Goal: Task Accomplishment & Management: Complete application form

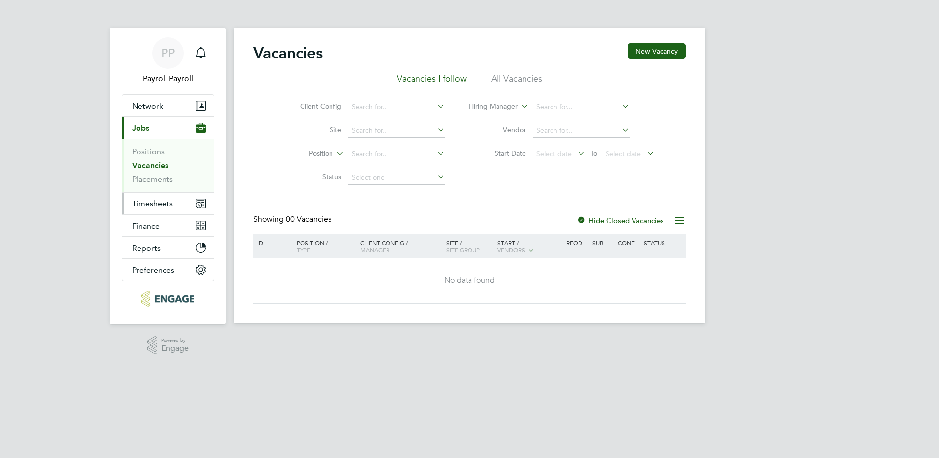
click at [152, 203] on span "Timesheets" at bounding box center [152, 203] width 41 height 9
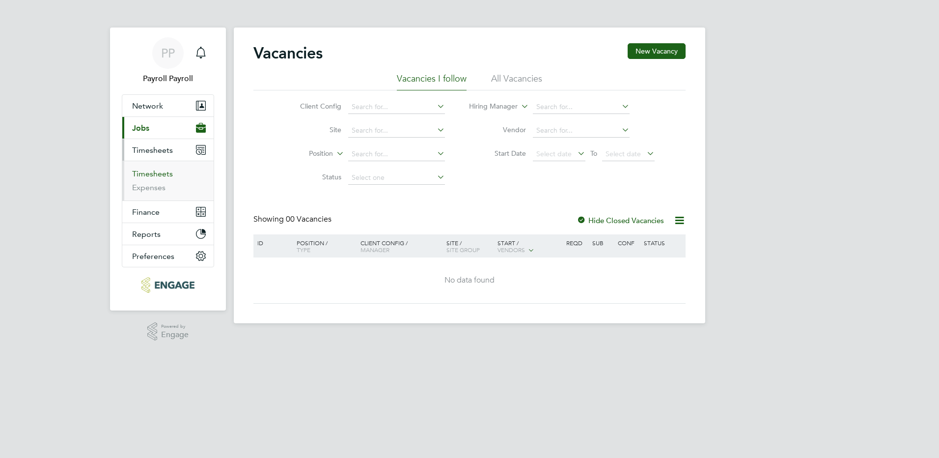
click at [157, 175] on link "Timesheets" at bounding box center [152, 173] width 41 height 9
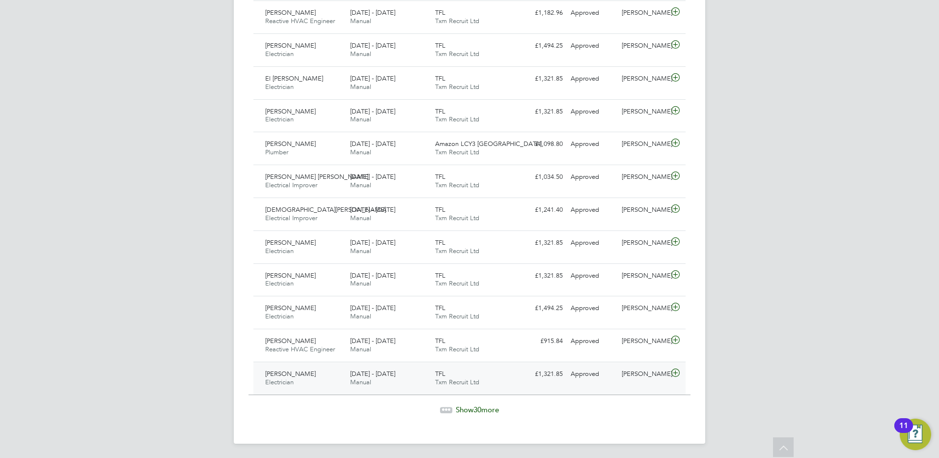
click at [308, 374] on div "John Quinn Electrician 13 - 19 Sep 2025" at bounding box center [303, 378] width 85 height 25
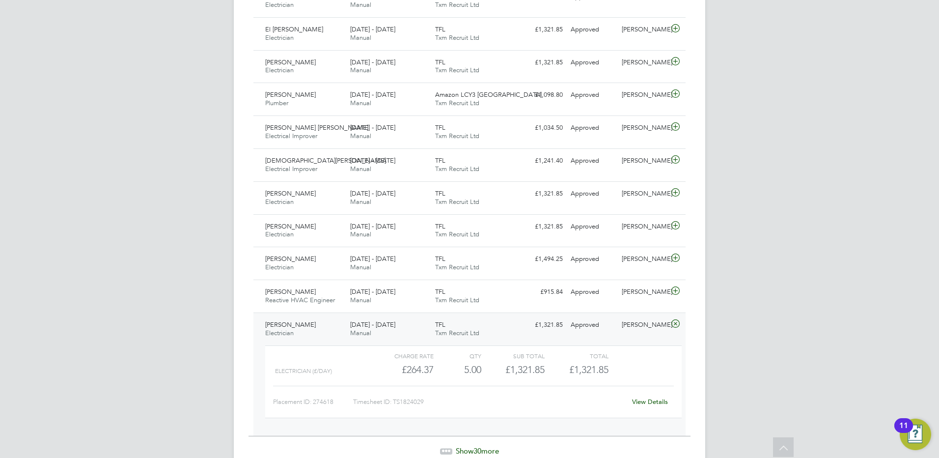
click at [273, 322] on span "[PERSON_NAME]" at bounding box center [290, 324] width 51 height 8
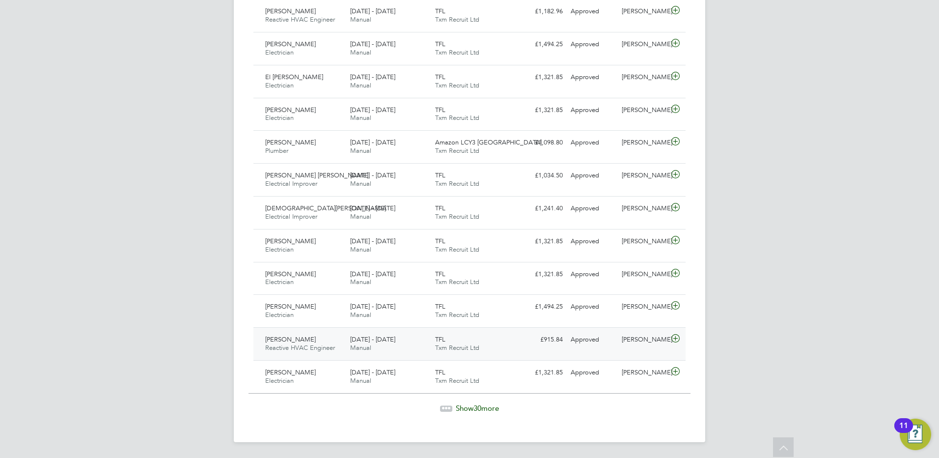
click at [296, 336] on span "[PERSON_NAME]" at bounding box center [290, 339] width 51 height 8
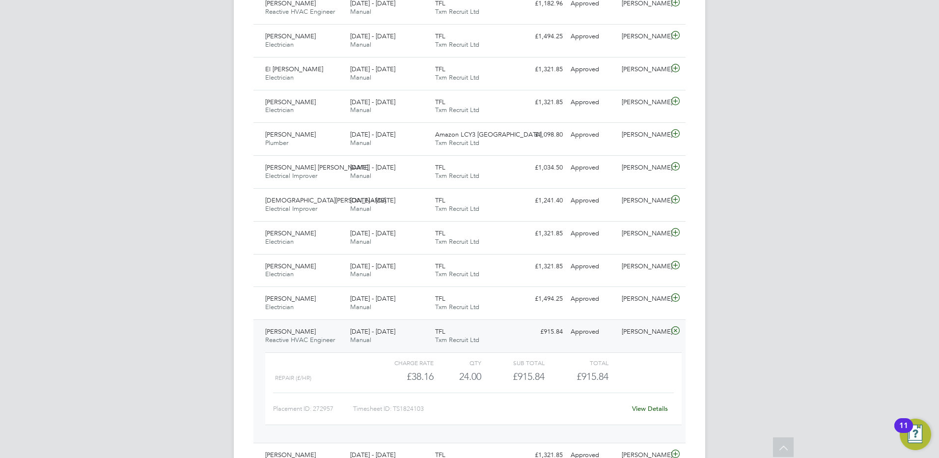
click at [651, 410] on link "View Details" at bounding box center [650, 408] width 36 height 8
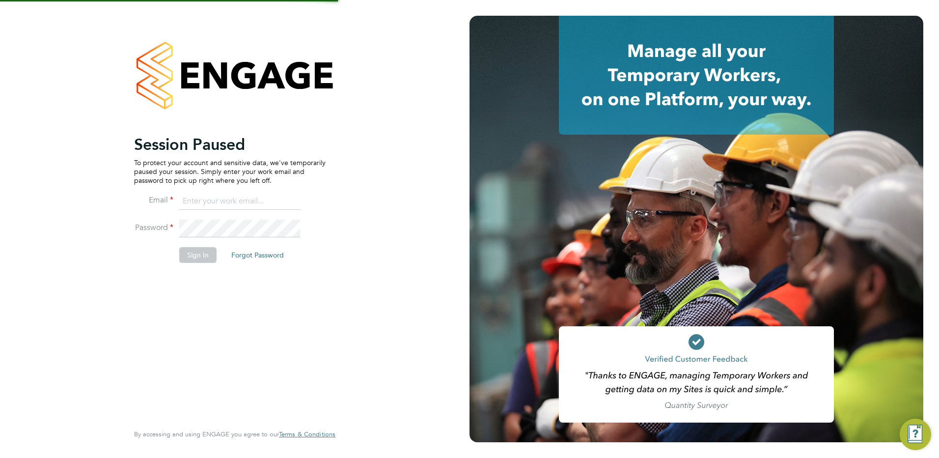
type input "[EMAIL_ADDRESS][DOMAIN_NAME]"
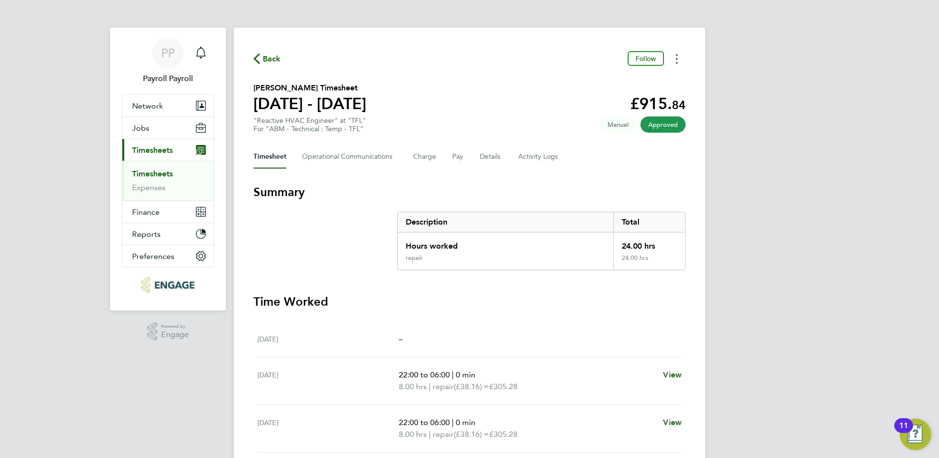
click at [678, 58] on button "Timesheets Menu" at bounding box center [677, 58] width 18 height 15
click at [702, 57] on div "Back Follow Download timesheet [PERSON_NAME] Timesheet [DATE] - [DATE] £915. 84…" at bounding box center [470, 353] width 472 height 651
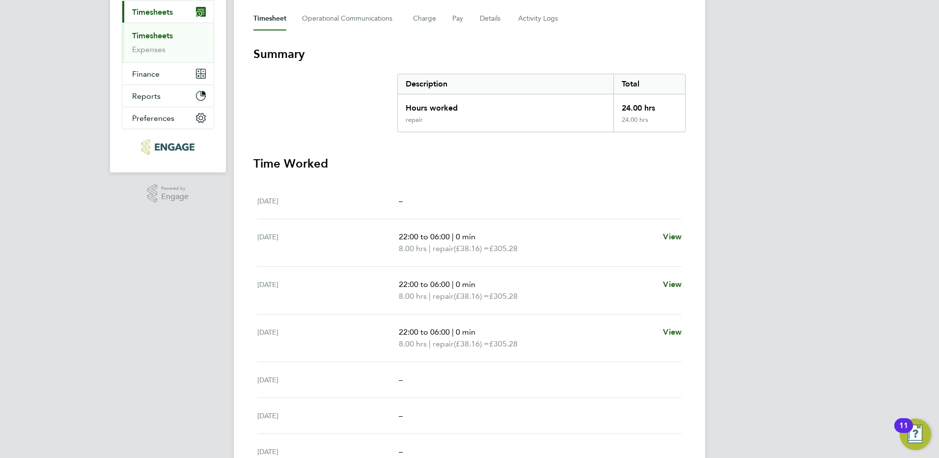
scroll to position [89, 0]
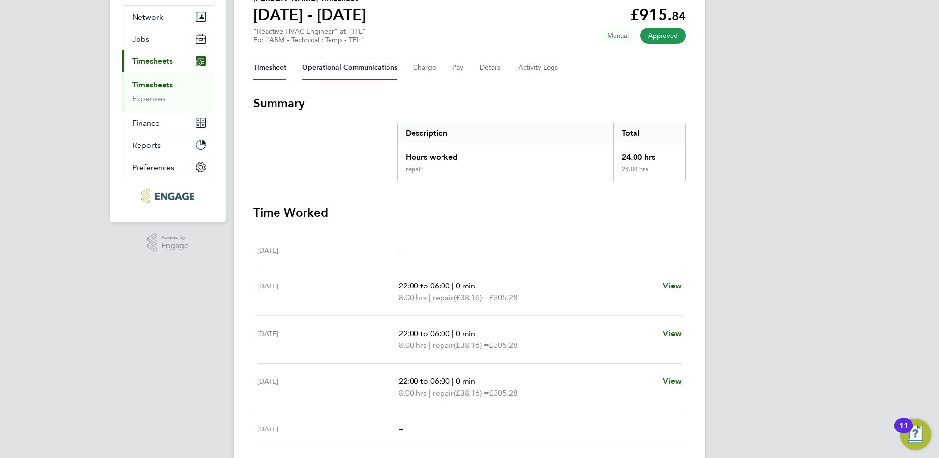
click at [355, 69] on Communications-tab "Operational Communications" at bounding box center [349, 68] width 95 height 24
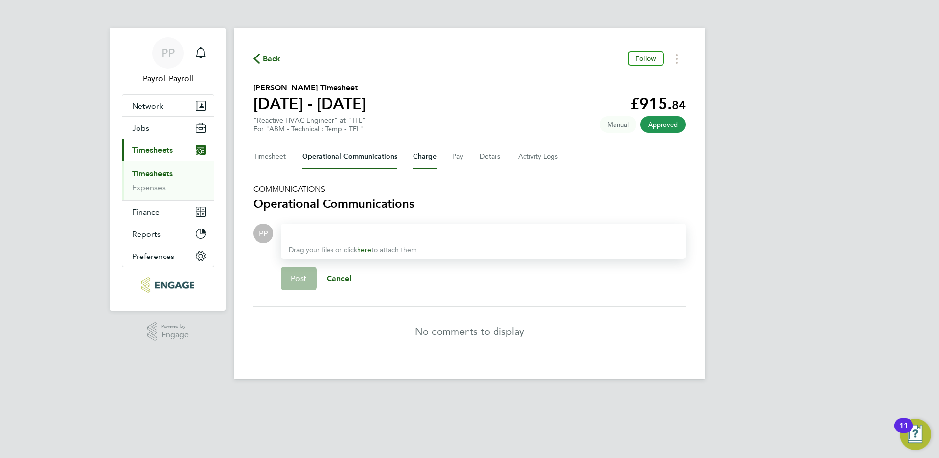
click at [418, 156] on button "Charge" at bounding box center [425, 157] width 24 height 24
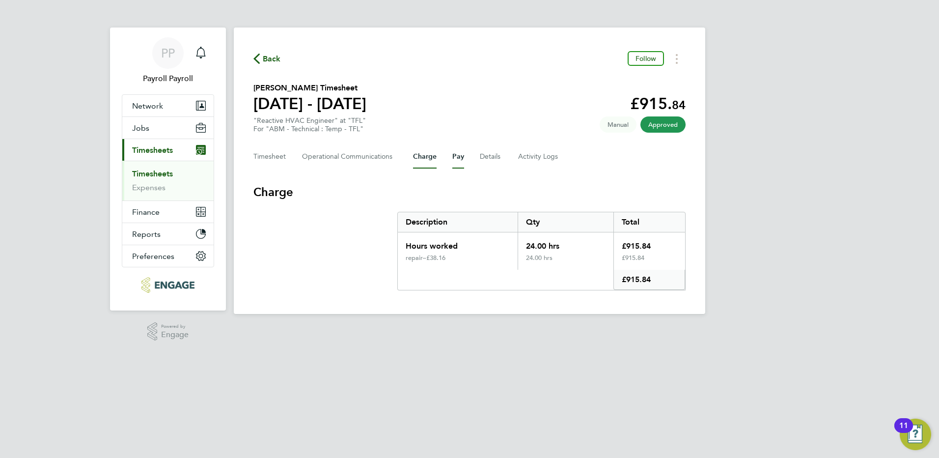
click at [456, 159] on button "Pay" at bounding box center [458, 157] width 12 height 24
click at [488, 157] on button "Details" at bounding box center [491, 157] width 23 height 24
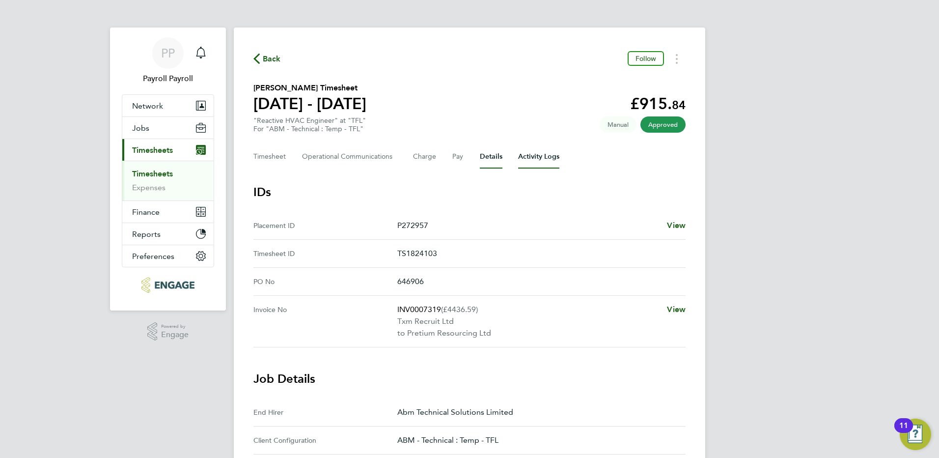
click at [541, 155] on Logs-tab "Activity Logs" at bounding box center [538, 157] width 41 height 24
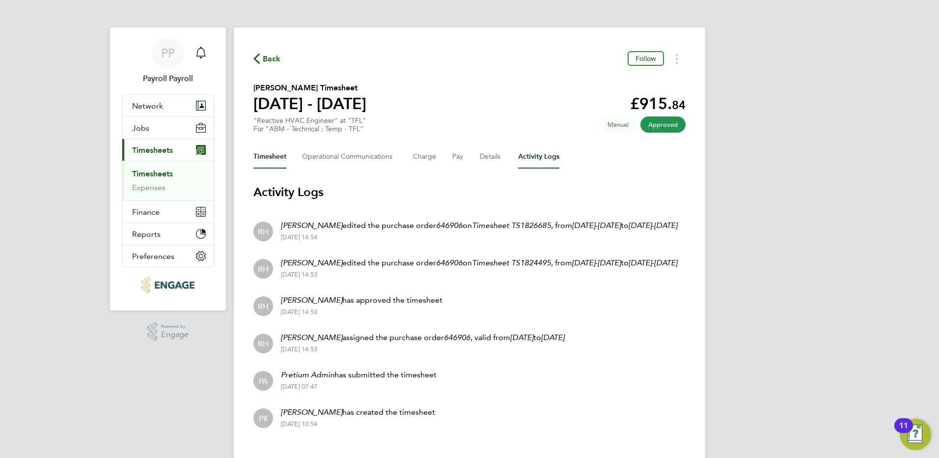
click at [263, 161] on button "Timesheet" at bounding box center [269, 157] width 33 height 24
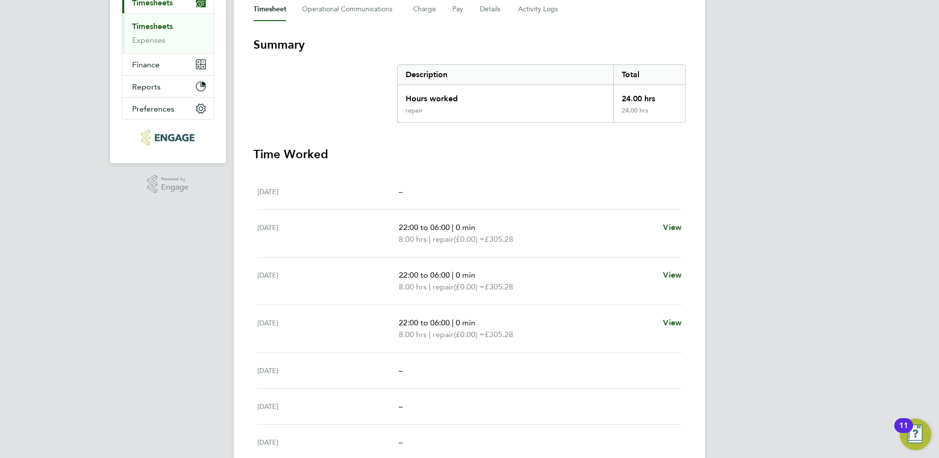
scroll to position [236, 0]
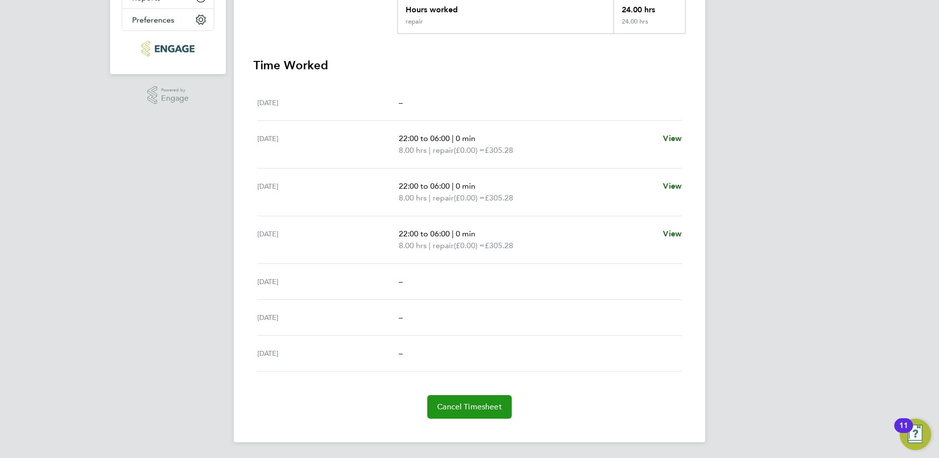
click at [437, 406] on button "Cancel Timesheet" at bounding box center [469, 407] width 84 height 24
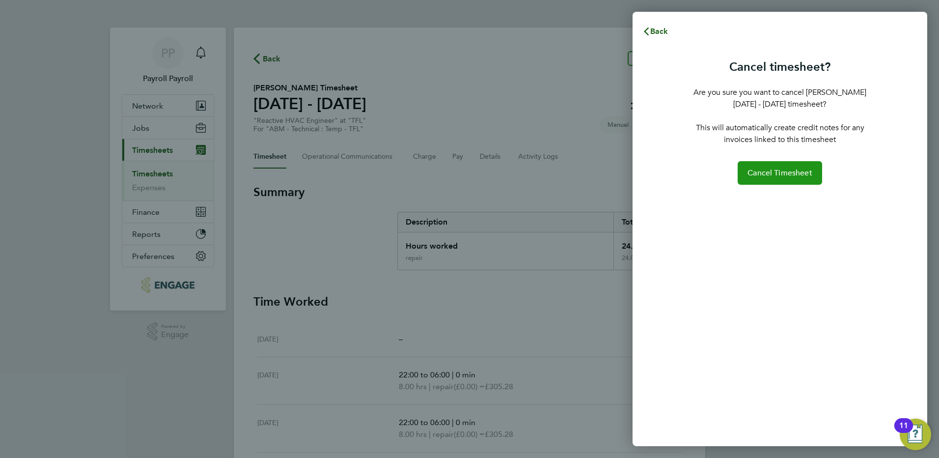
click at [782, 177] on span "Cancel Timesheet" at bounding box center [780, 173] width 65 height 10
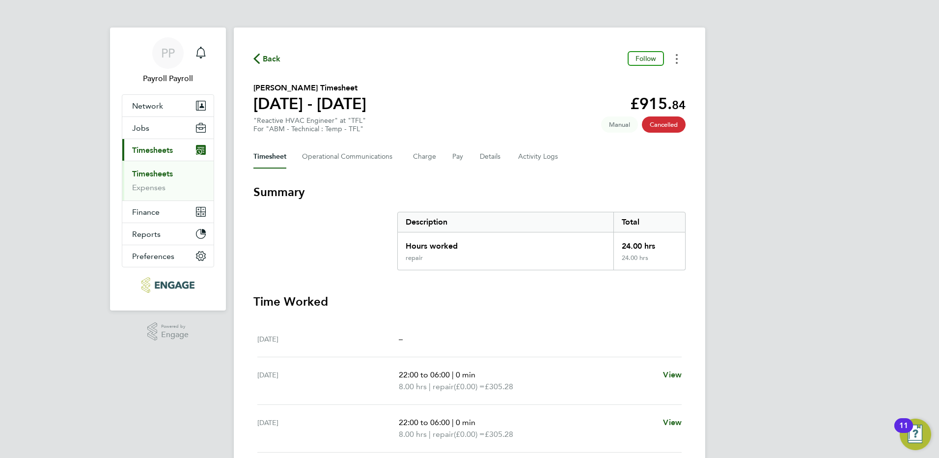
click at [679, 58] on button "Timesheets Menu" at bounding box center [677, 58] width 18 height 15
click at [656, 58] on button "Follow" at bounding box center [646, 58] width 36 height 15
click at [649, 61] on span "Unfollow" at bounding box center [642, 58] width 28 height 9
click at [619, 126] on span "Manual" at bounding box center [619, 124] width 37 height 16
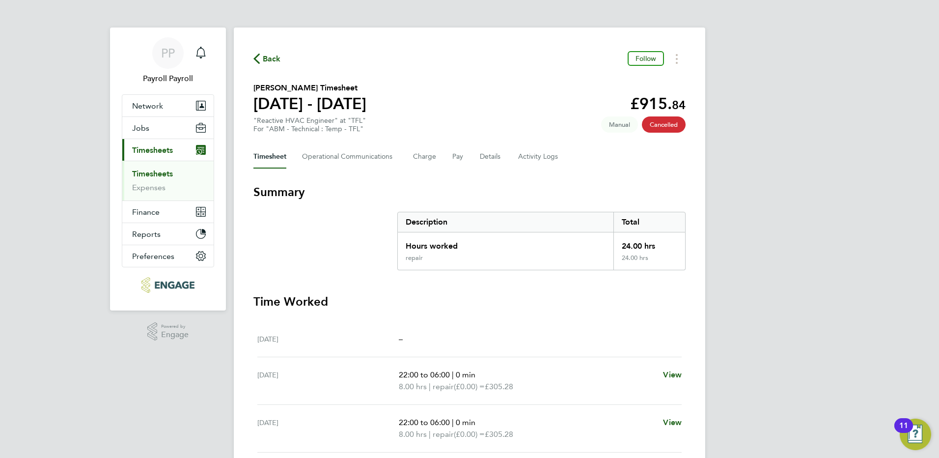
click at [266, 58] on span "Back" at bounding box center [272, 59] width 18 height 12
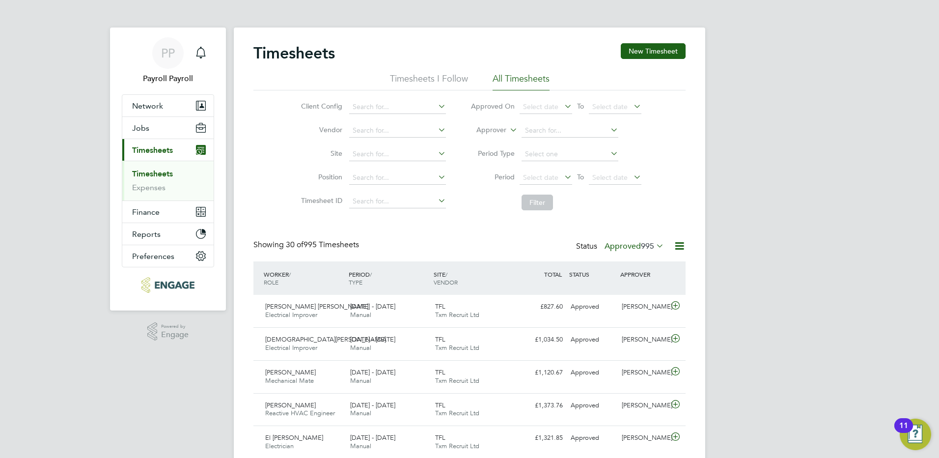
click at [654, 246] on icon at bounding box center [654, 246] width 0 height 14
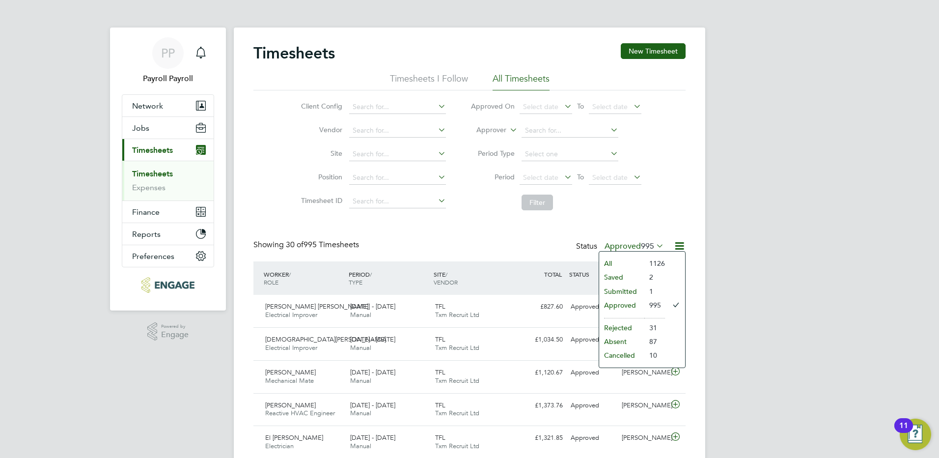
click at [650, 261] on li "1126" at bounding box center [654, 263] width 21 height 14
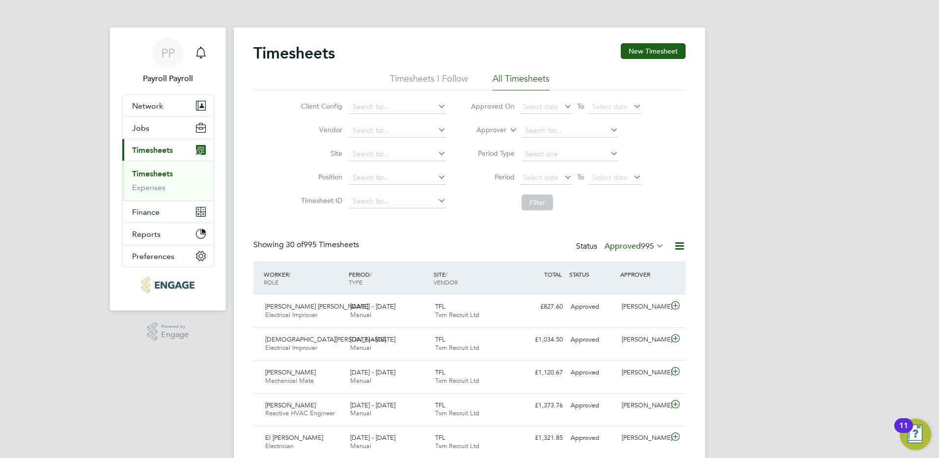
click at [430, 80] on li "Timesheets I Follow" at bounding box center [429, 82] width 78 height 18
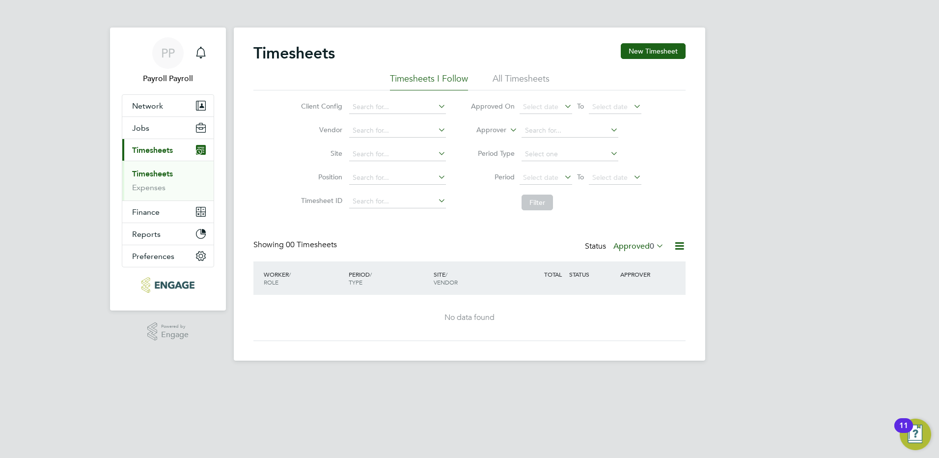
click at [513, 76] on li "All Timesheets" at bounding box center [521, 82] width 57 height 18
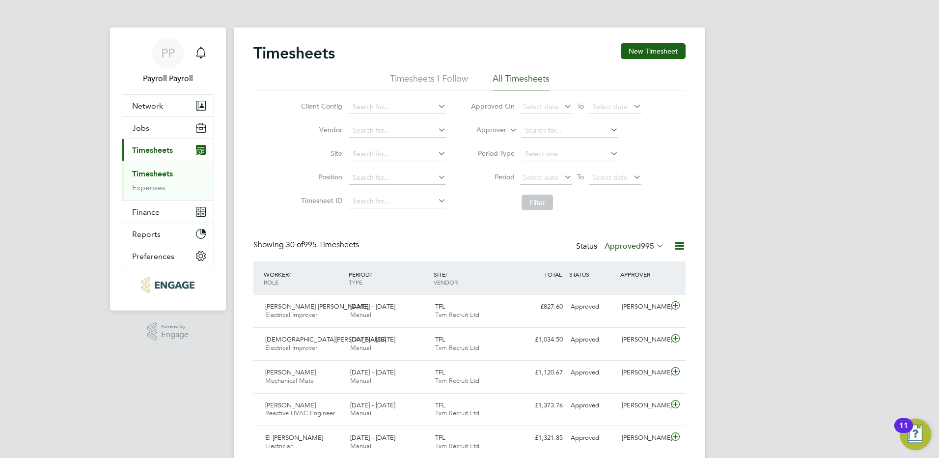
click at [649, 244] on span "995" at bounding box center [647, 246] width 13 height 10
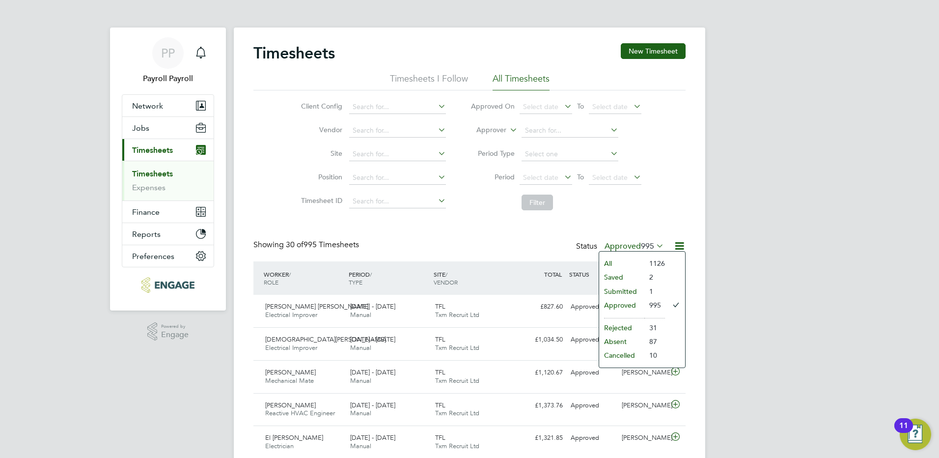
click at [647, 264] on li "1126" at bounding box center [654, 263] width 21 height 14
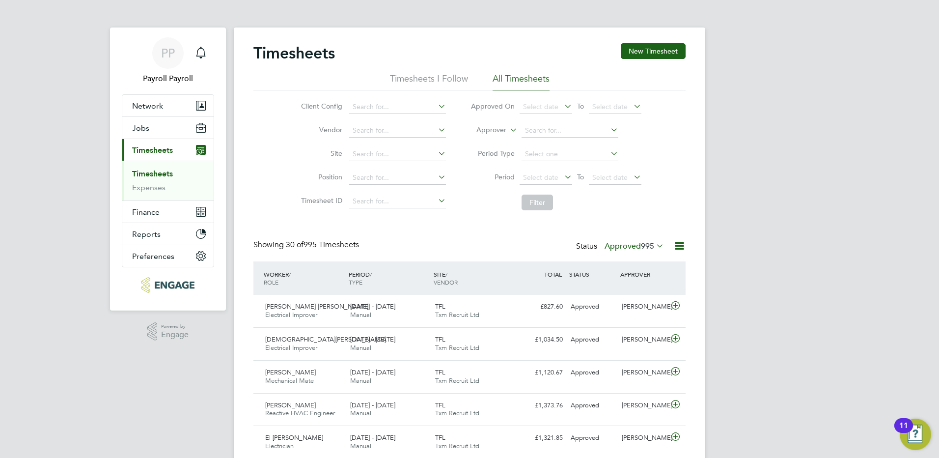
click at [632, 247] on label "Approved 995" at bounding box center [634, 246] width 59 height 10
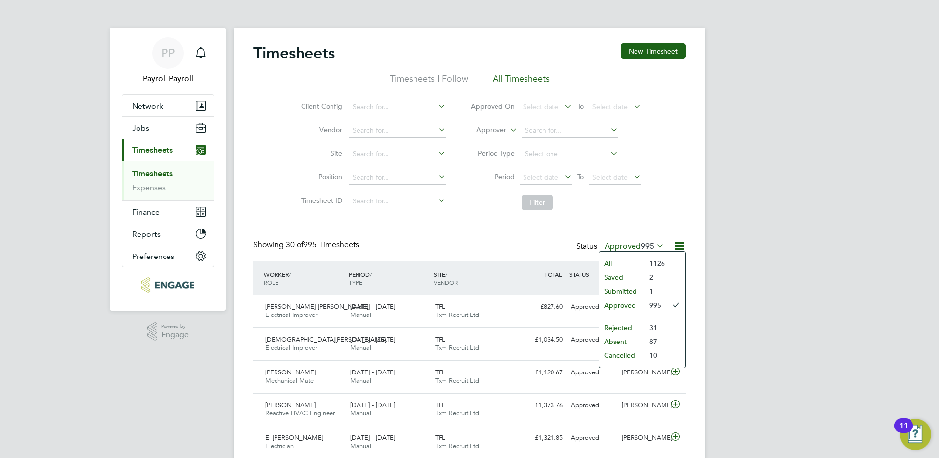
click at [613, 262] on li "All" at bounding box center [621, 263] width 45 height 14
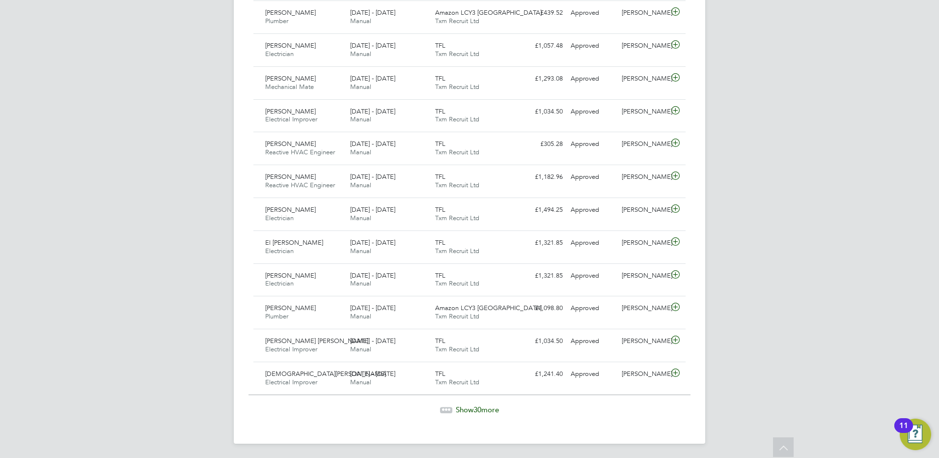
click at [460, 409] on span "Show 30 more" at bounding box center [477, 409] width 43 height 9
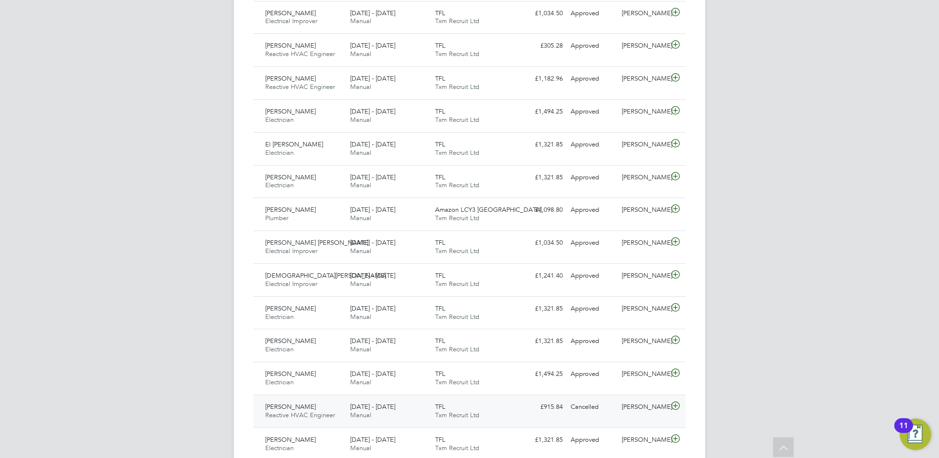
click at [387, 409] on span "13 - 19 Sep 2025" at bounding box center [372, 406] width 45 height 8
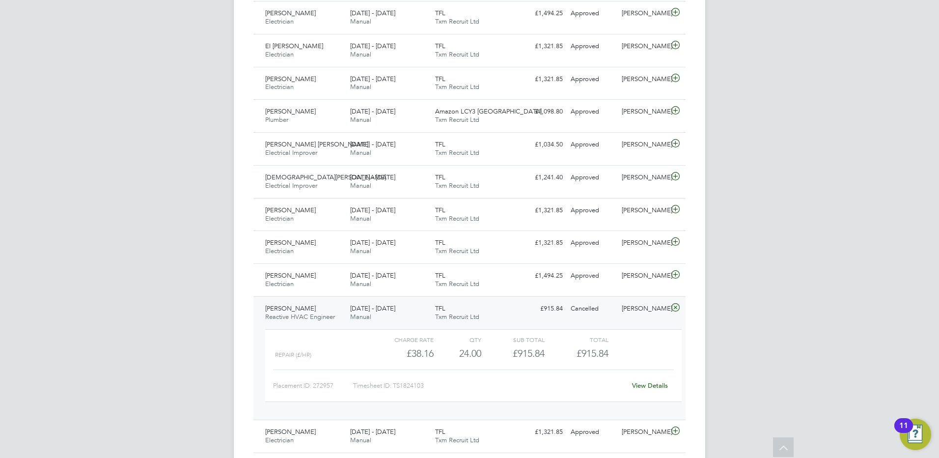
click at [650, 385] on link "View Details" at bounding box center [650, 385] width 36 height 8
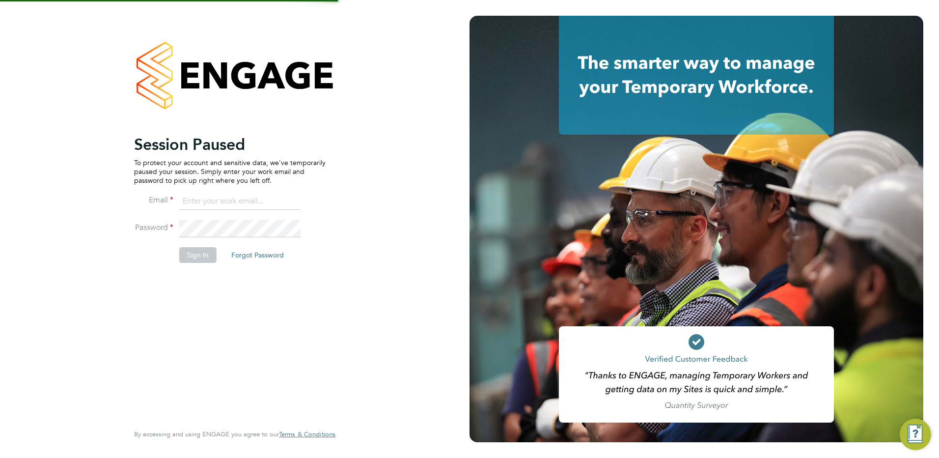
type input "[EMAIL_ADDRESS][DOMAIN_NAME]"
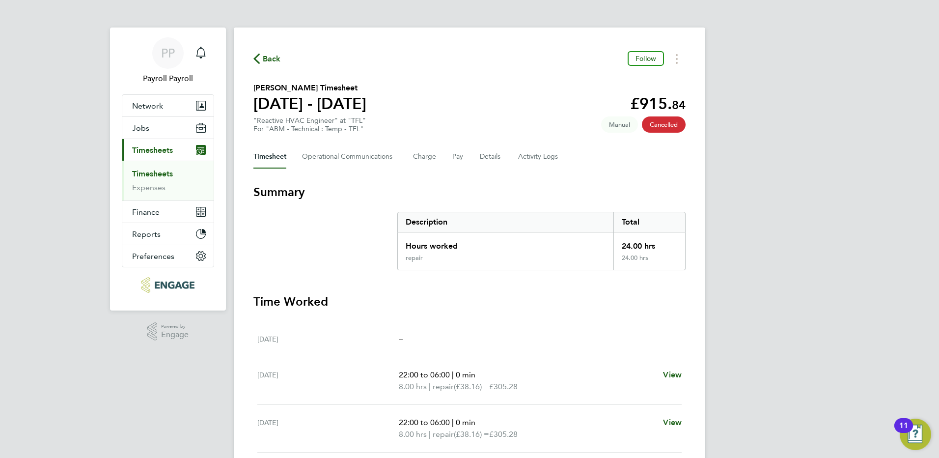
click at [668, 127] on span "Cancelled" at bounding box center [664, 124] width 44 height 16
click at [617, 124] on span "Manual" at bounding box center [619, 124] width 37 height 16
drag, startPoint x: 617, startPoint y: 124, endPoint x: 505, endPoint y: 189, distance: 129.2
click at [505, 189] on h3 "Summary" at bounding box center [469, 192] width 432 height 16
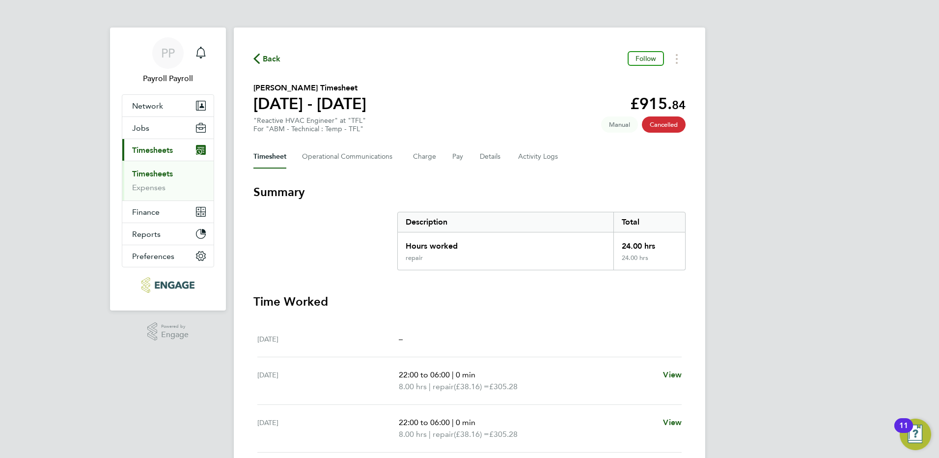
scroll to position [189, 0]
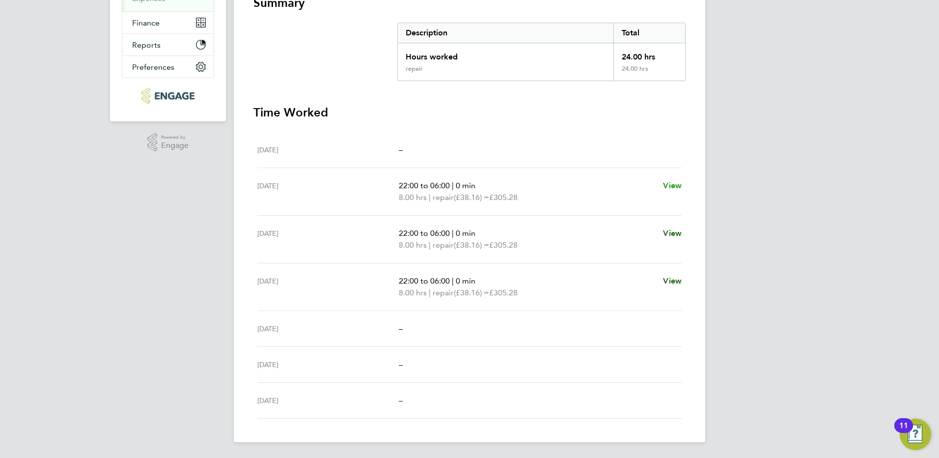
click at [674, 190] on link "View" at bounding box center [672, 186] width 19 height 12
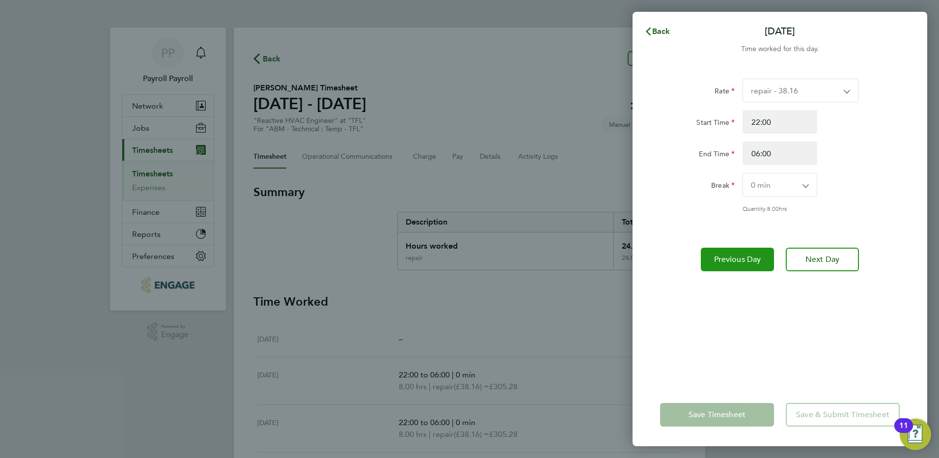
click at [733, 261] on span "Previous Day" at bounding box center [737, 259] width 47 height 10
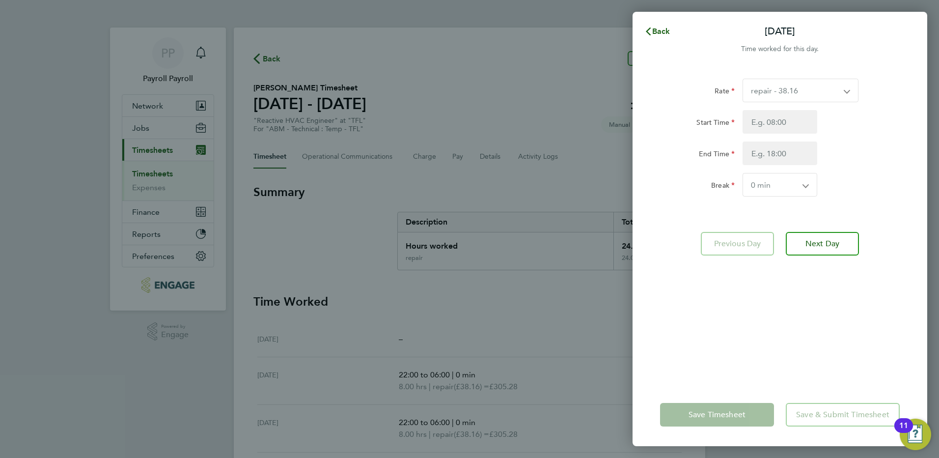
click at [812, 91] on select "repair - 38.16" at bounding box center [794, 90] width 103 height 23
click at [814, 91] on select "repair - 38.16" at bounding box center [794, 90] width 103 height 23
click at [780, 125] on input "Start Time" at bounding box center [780, 122] width 75 height 24
click at [835, 246] on span "Next Day" at bounding box center [823, 244] width 34 height 10
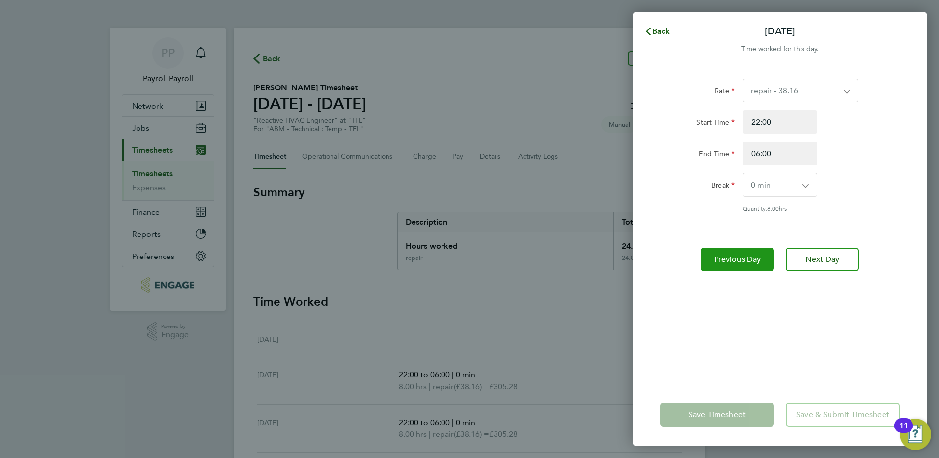
click at [739, 254] on span "Previous Day" at bounding box center [737, 259] width 47 height 10
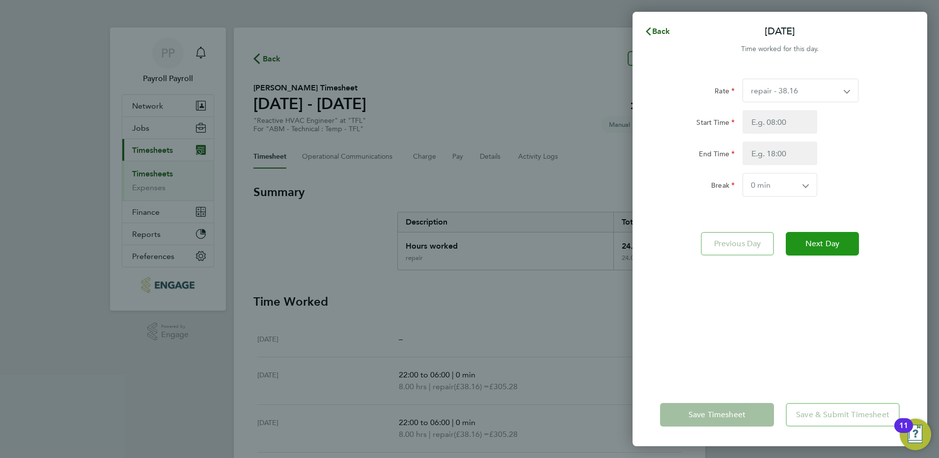
click at [825, 245] on span "Next Day" at bounding box center [823, 244] width 34 height 10
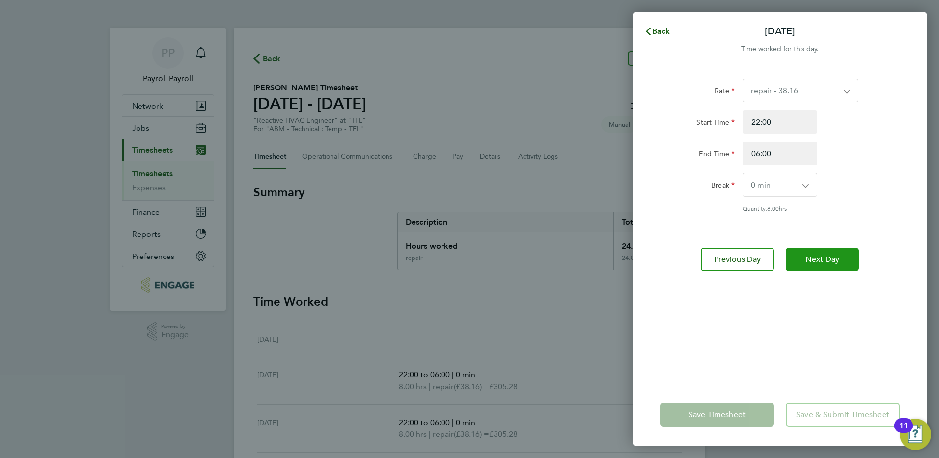
click at [826, 258] on span "Next Day" at bounding box center [823, 259] width 34 height 10
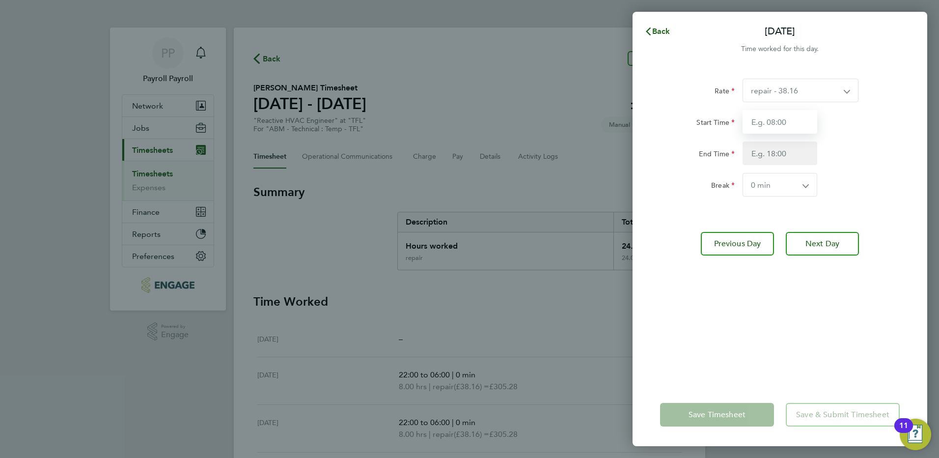
click at [776, 119] on input "Start Time" at bounding box center [780, 122] width 75 height 24
type input "22:00"
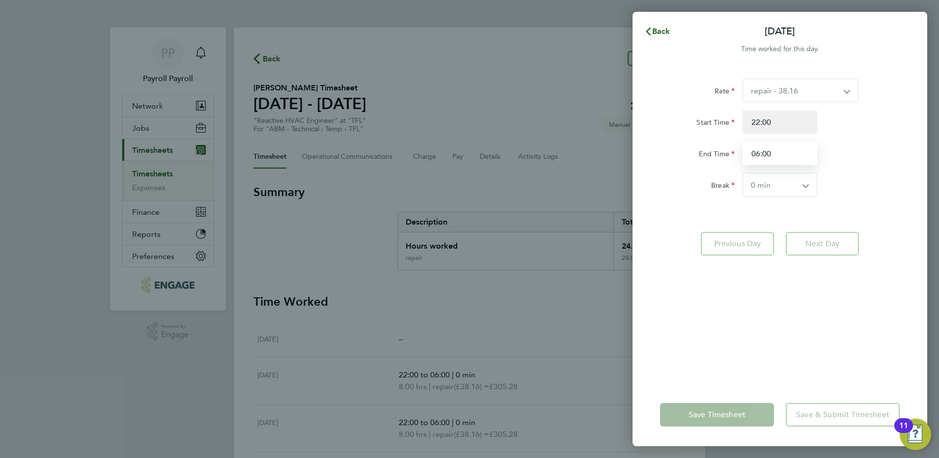
type input "06:00"
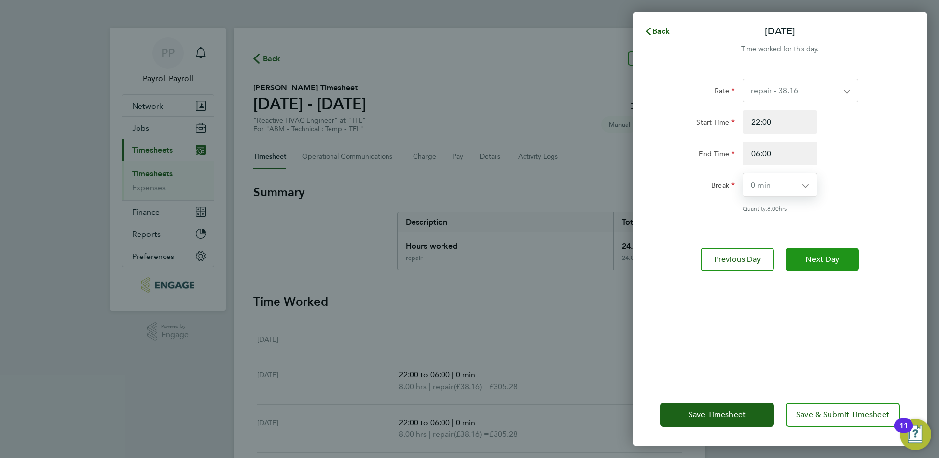
click at [815, 258] on span "Next Day" at bounding box center [823, 259] width 34 height 10
click at [830, 262] on span "Next Day" at bounding box center [823, 259] width 34 height 10
click at [814, 257] on span "Next Day" at bounding box center [823, 259] width 34 height 10
click at [826, 257] on span "Next Day" at bounding box center [823, 259] width 34 height 10
click at [813, 253] on button "Next Day" at bounding box center [822, 260] width 73 height 24
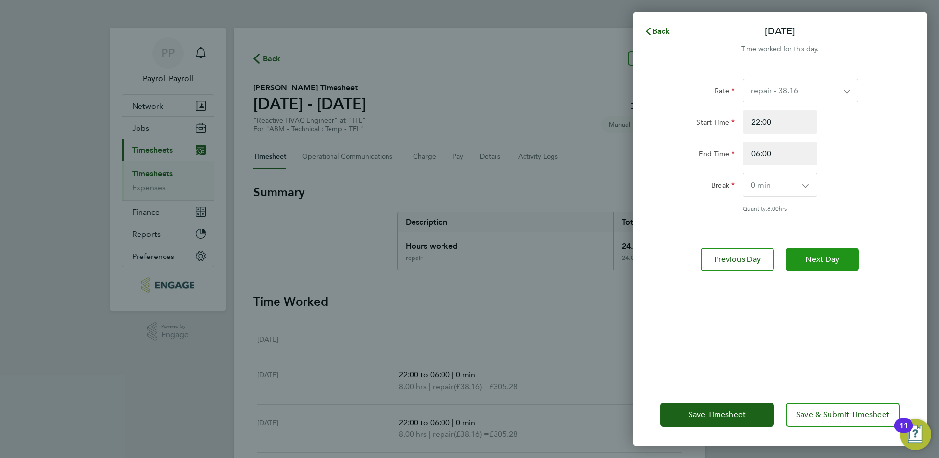
click at [828, 256] on span "Next Day" at bounding box center [823, 259] width 34 height 10
click at [828, 256] on app-form-button "Next Day" at bounding box center [819, 260] width 79 height 24
click at [730, 417] on span "Save Timesheet" at bounding box center [717, 415] width 57 height 10
click at [836, 255] on span "Next Day" at bounding box center [823, 259] width 34 height 10
click at [826, 258] on span "Next Day" at bounding box center [823, 259] width 34 height 10
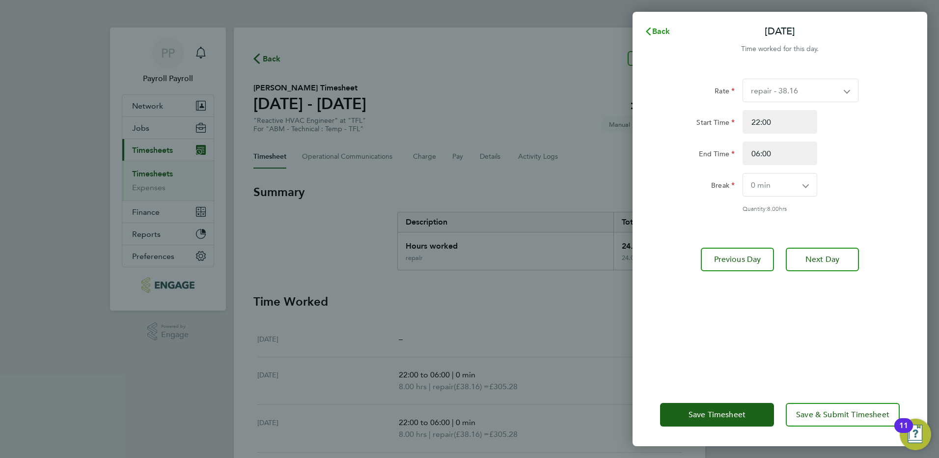
click at [656, 30] on span "Back" at bounding box center [661, 31] width 18 height 9
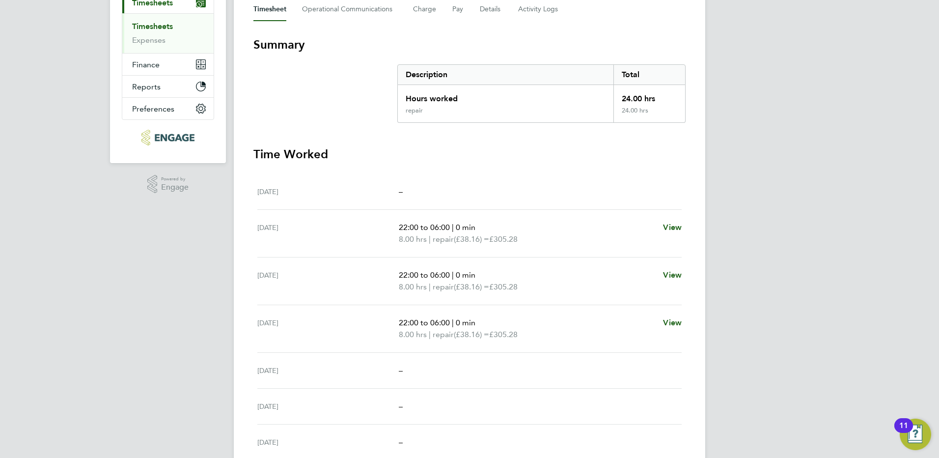
scroll to position [189, 0]
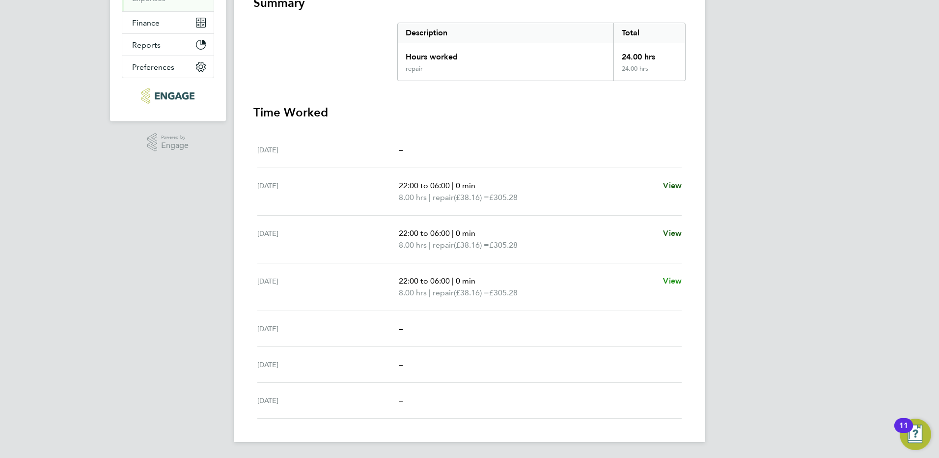
click at [672, 281] on span "View" at bounding box center [672, 280] width 19 height 9
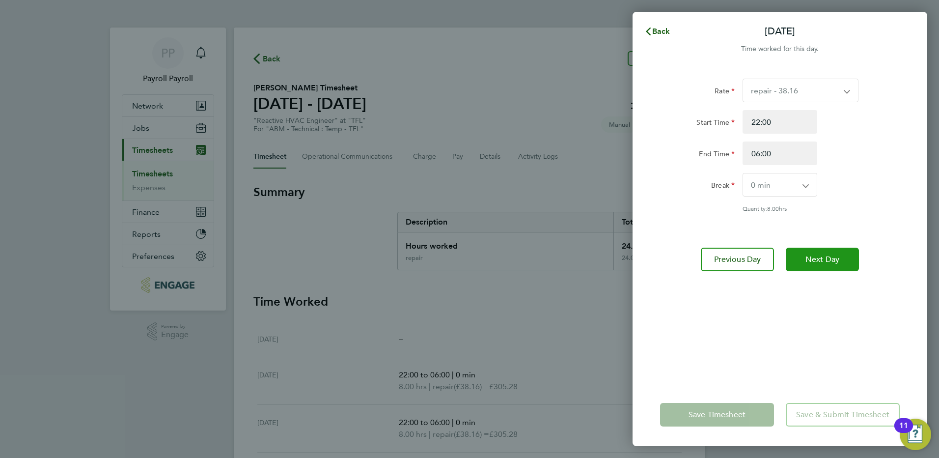
click at [823, 259] on span "Next Day" at bounding box center [823, 259] width 34 height 10
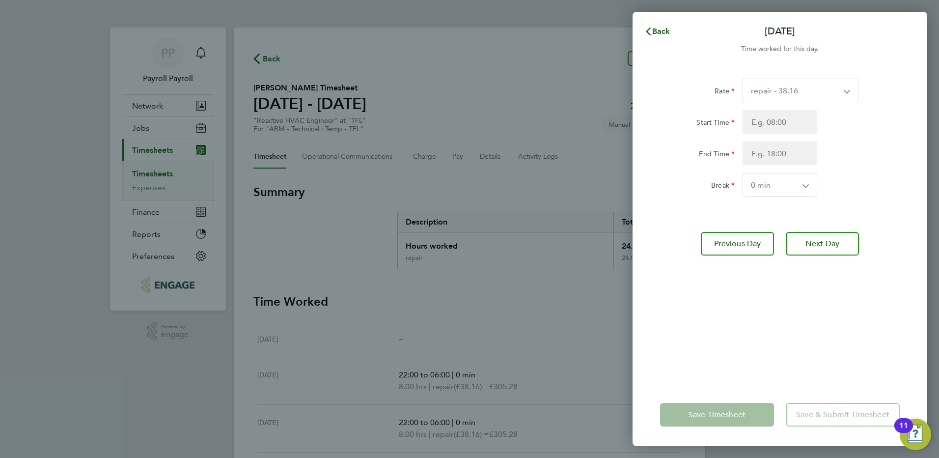
click at [790, 93] on select "repair - 38.16" at bounding box center [794, 90] width 103 height 23
click at [781, 125] on input "Start Time" at bounding box center [780, 122] width 75 height 24
type input "22:00"
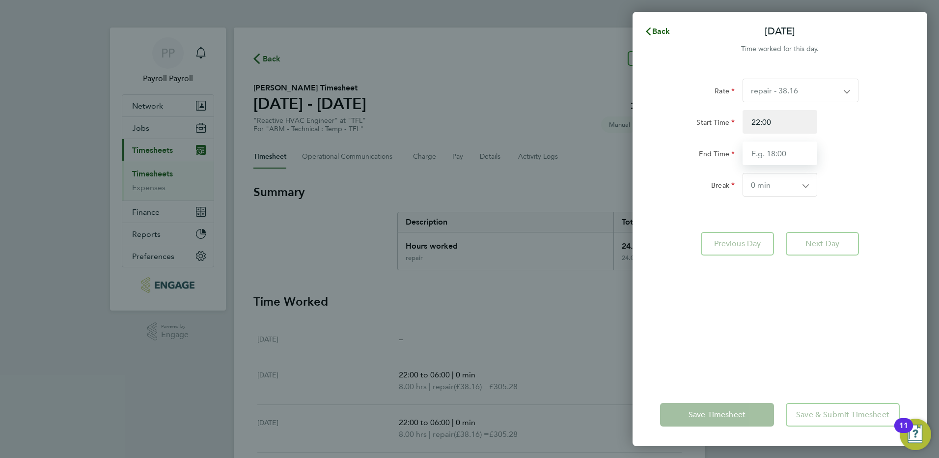
click at [774, 151] on input "End Time" at bounding box center [780, 153] width 75 height 24
type input "06:00"
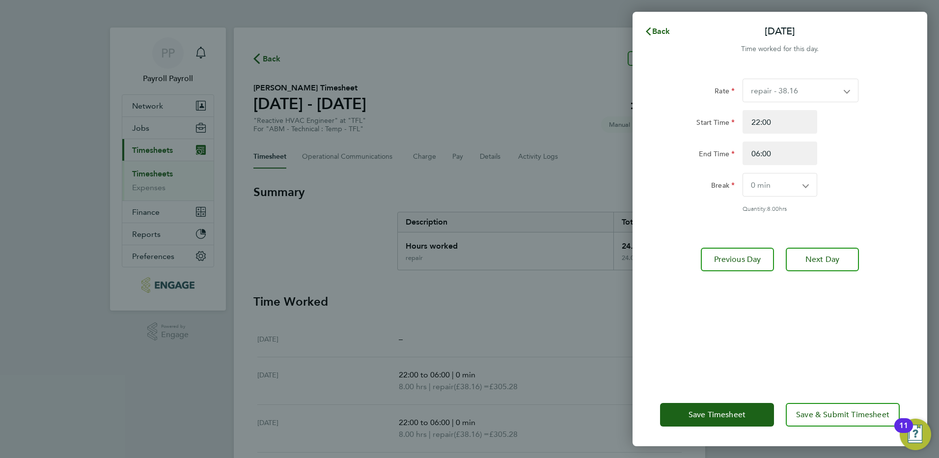
click at [769, 182] on select "0 min 15 min 30 min 45 min 60 min 75 min 90 min" at bounding box center [774, 184] width 62 height 23
click at [781, 181] on select "0 min 15 min 30 min 45 min 60 min 75 min 90 min" at bounding box center [774, 184] width 62 height 23
click at [862, 170] on div "Rate repair - 38.16 Start Time 22:00 End Time 06:00 Break 0 min 15 min 30 min 4…" at bounding box center [780, 146] width 240 height 134
click at [835, 258] on span "Next Day" at bounding box center [823, 259] width 34 height 10
click at [733, 413] on span "Save Timesheet" at bounding box center [717, 415] width 57 height 10
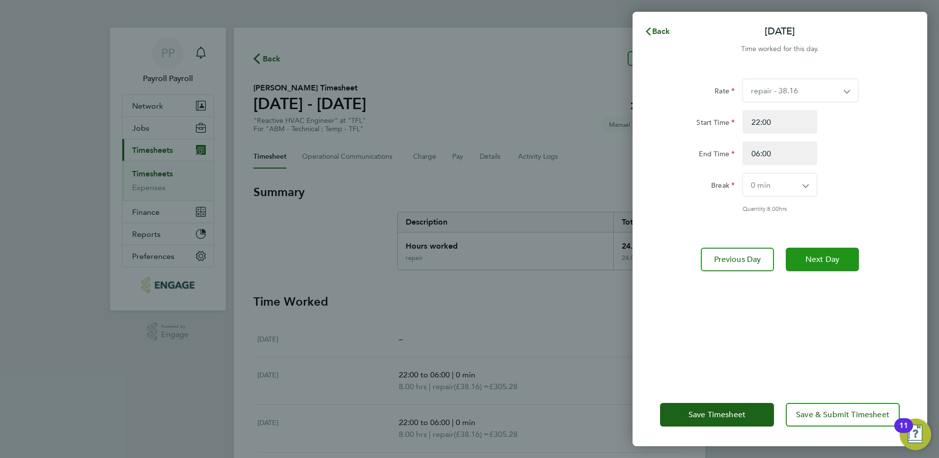
click at [822, 261] on span "Next Day" at bounding box center [823, 259] width 34 height 10
click at [837, 417] on span "Save & Submit Timesheet" at bounding box center [842, 415] width 93 height 10
click at [828, 255] on span "Next Day" at bounding box center [823, 259] width 34 height 10
click at [830, 257] on span "Next Day" at bounding box center [823, 259] width 34 height 10
click at [830, 257] on app-form-button "Next Day Loading" at bounding box center [819, 260] width 79 height 24
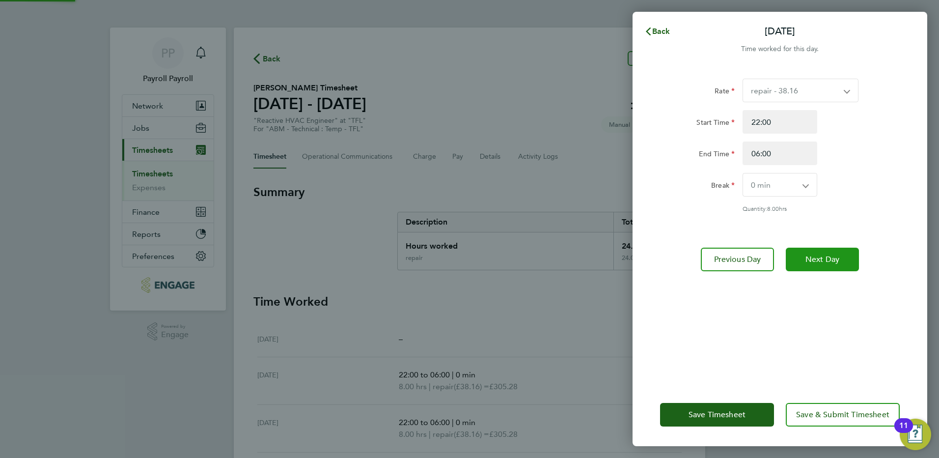
click at [830, 257] on span "Next Day" at bounding box center [823, 259] width 34 height 10
click at [830, 257] on app-form-button "Next Day" at bounding box center [819, 260] width 79 height 24
click at [830, 258] on span "Next Day" at bounding box center [823, 259] width 34 height 10
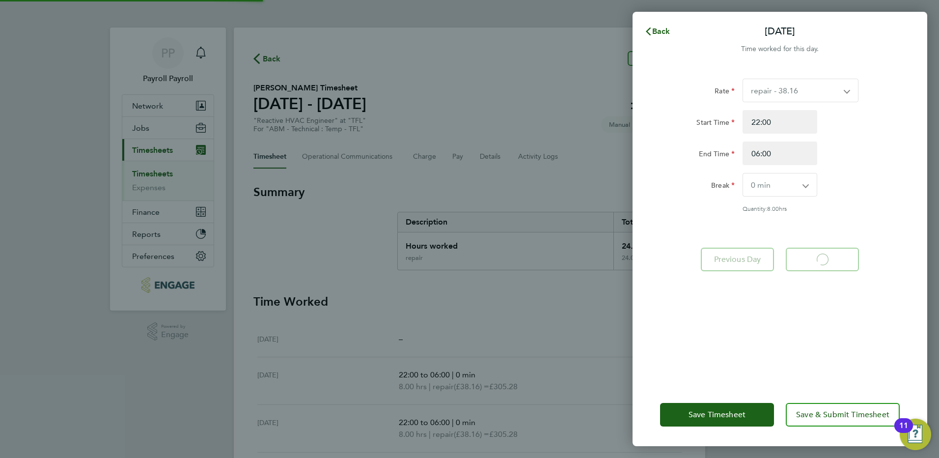
click at [830, 258] on app-form-button "Next Day Loading" at bounding box center [819, 260] width 79 height 24
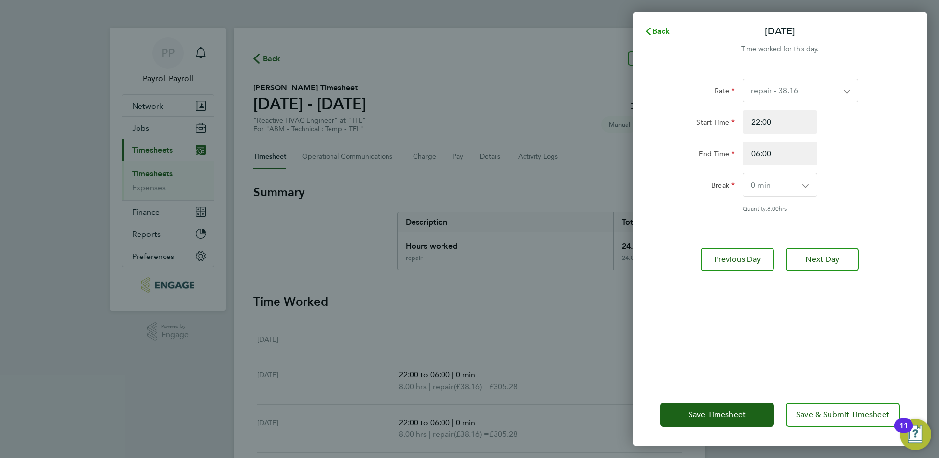
click at [660, 31] on span "Back" at bounding box center [661, 31] width 18 height 9
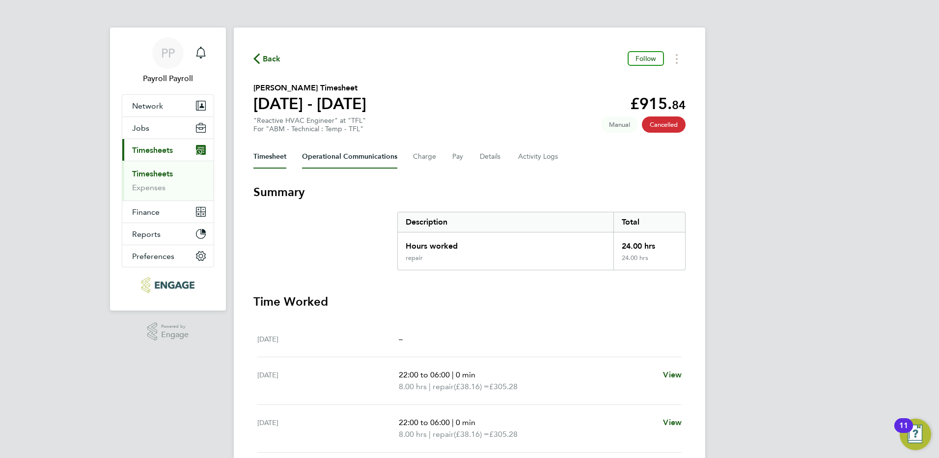
click at [342, 160] on Communications-tab "Operational Communications" at bounding box center [349, 157] width 95 height 24
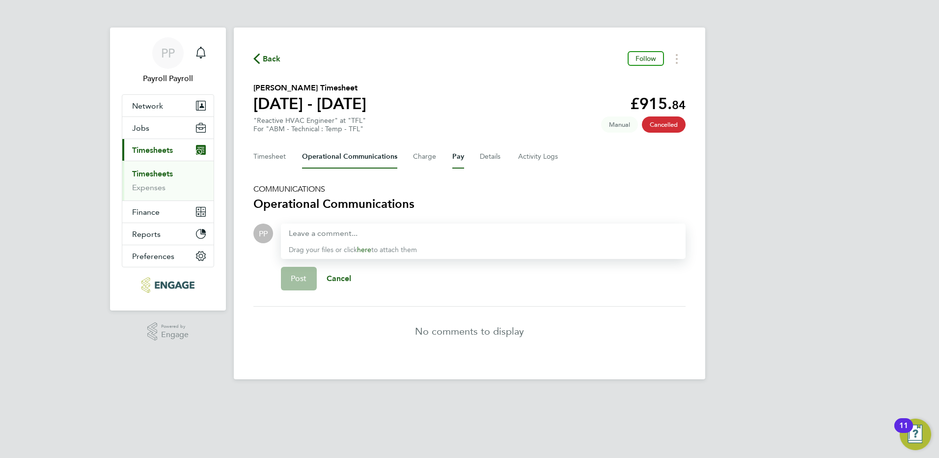
click at [461, 161] on button "Pay" at bounding box center [458, 157] width 12 height 24
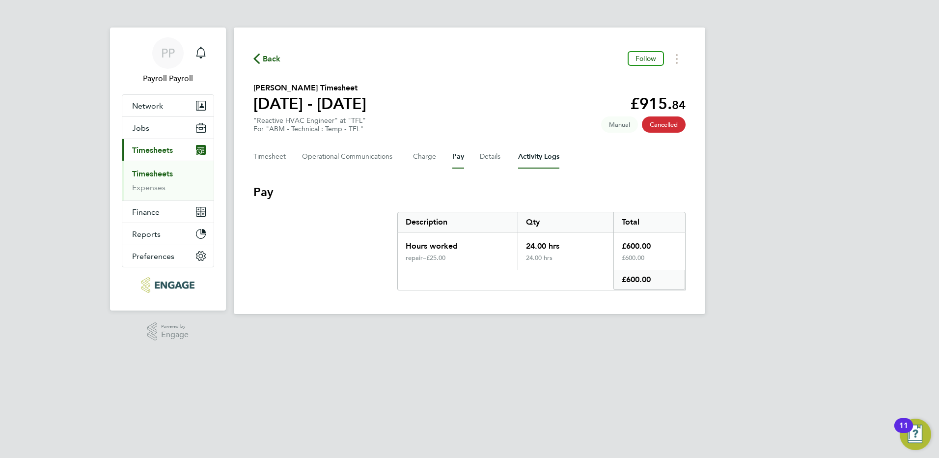
click at [528, 161] on Logs-tab "Activity Logs" at bounding box center [538, 157] width 41 height 24
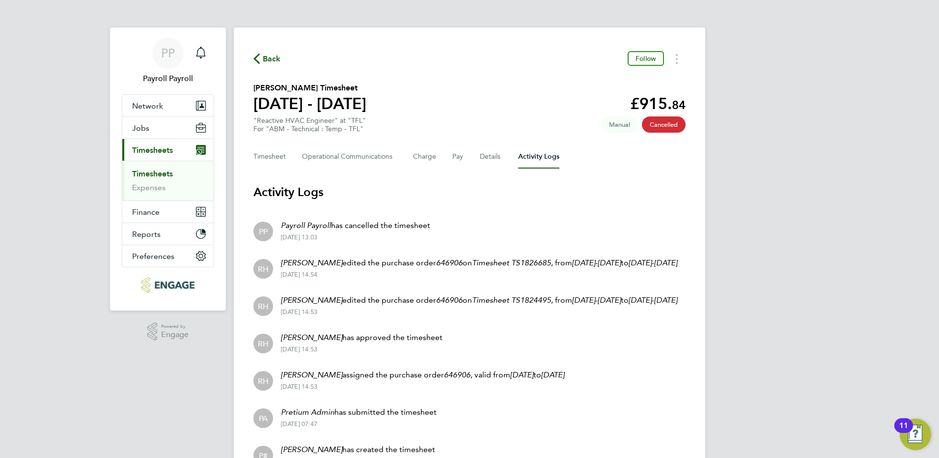
drag, startPoint x: 386, startPoint y: 225, endPoint x: 447, endPoint y: 225, distance: 60.9
click at [447, 225] on li "PP Payroll Payroll has cancelled the timesheet 02 Oct 2025 - 13:03" at bounding box center [469, 230] width 432 height 37
drag, startPoint x: 447, startPoint y: 225, endPoint x: 451, endPoint y: 219, distance: 8.2
click at [472, 223] on li "PP Payroll Payroll has cancelled the timesheet 02 Oct 2025 - 13:03" at bounding box center [469, 230] width 432 height 37
click at [265, 154] on button "Timesheet" at bounding box center [269, 157] width 33 height 24
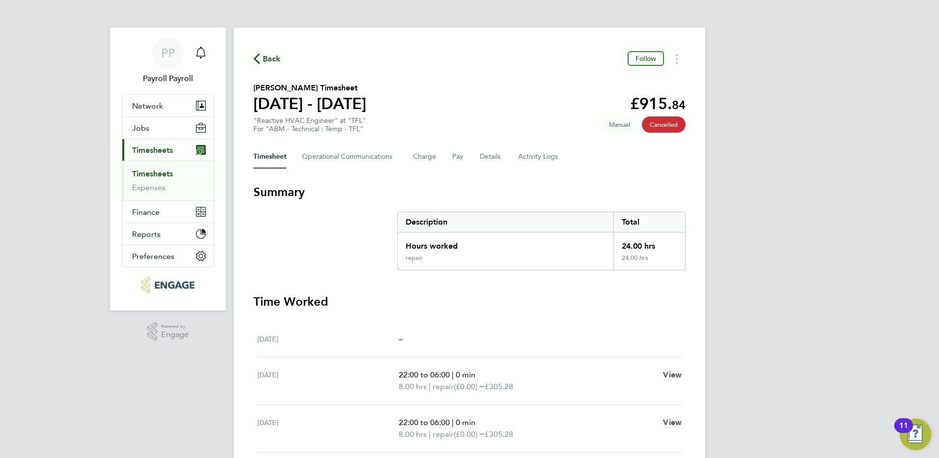
scroll to position [147, 0]
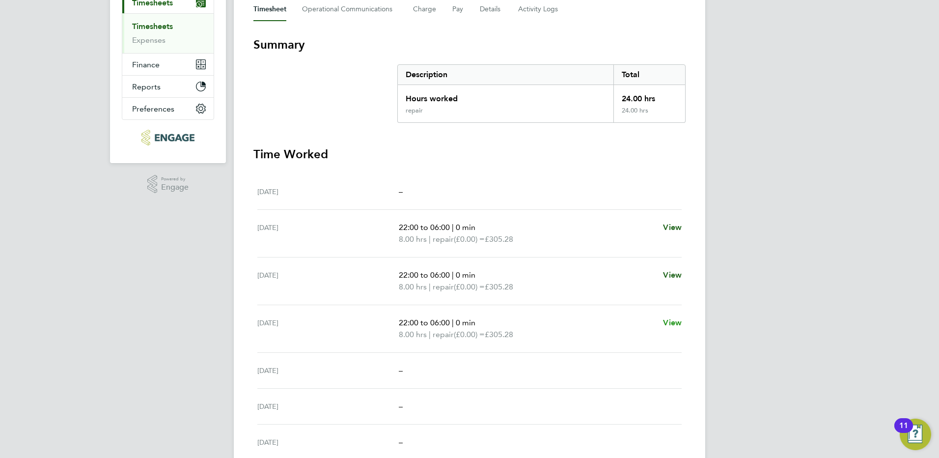
click at [675, 324] on span "View" at bounding box center [672, 322] width 19 height 9
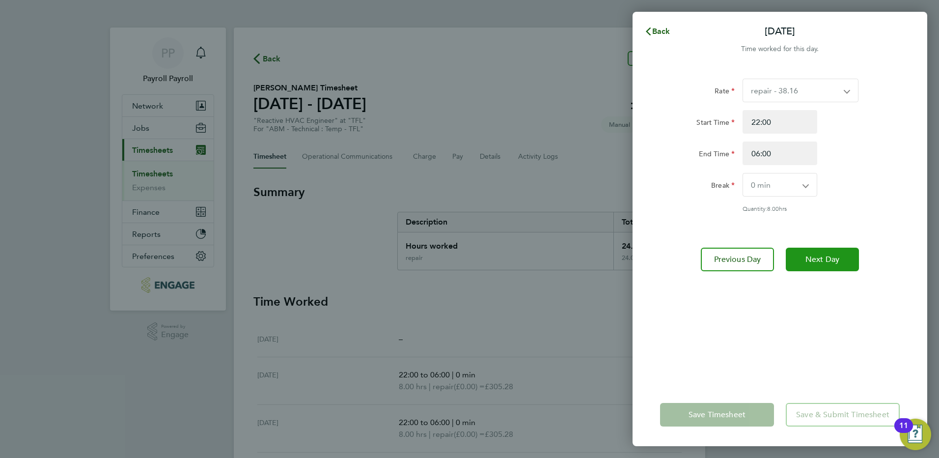
click at [833, 258] on span "Next Day" at bounding box center [823, 259] width 34 height 10
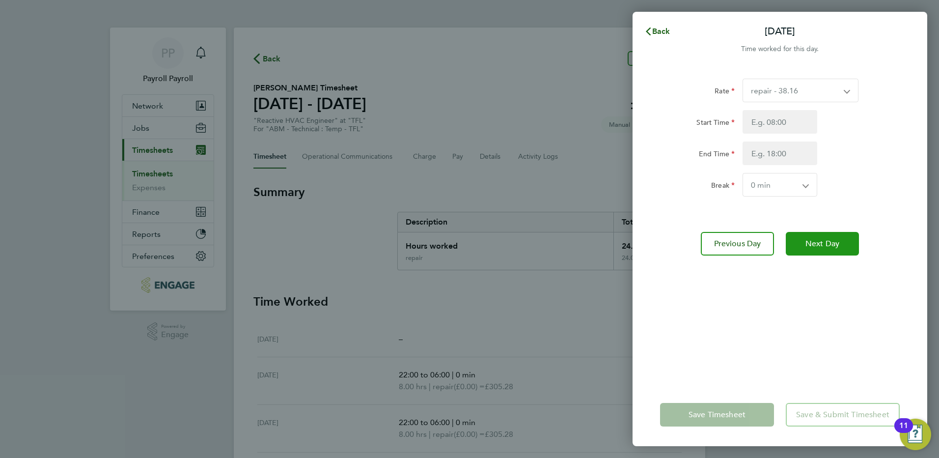
click at [825, 247] on span "Next Day" at bounding box center [823, 244] width 34 height 10
click at [816, 96] on select "repair - 38.16" at bounding box center [794, 90] width 103 height 23
click at [773, 124] on input "Start Time" at bounding box center [780, 122] width 75 height 24
type input "22:00"
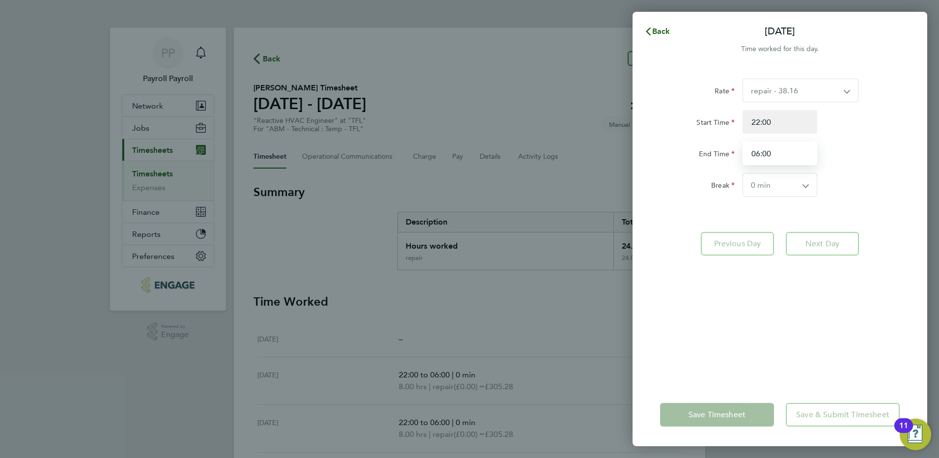
type input "06:00"
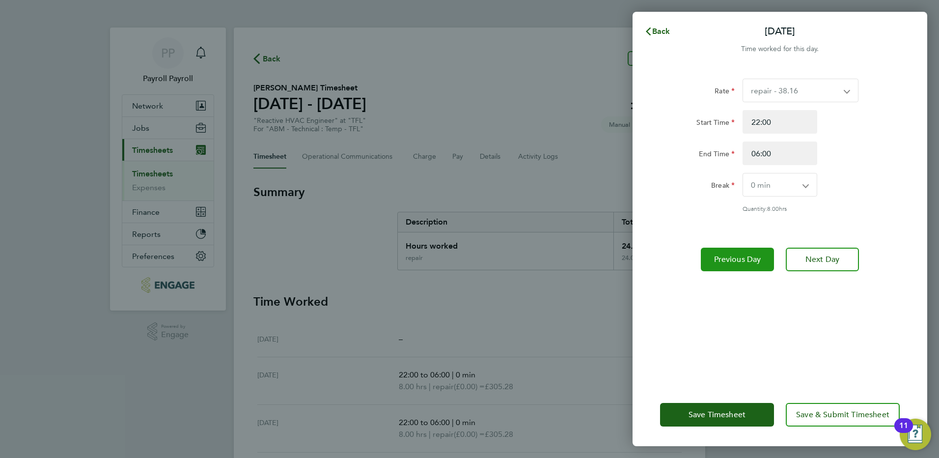
click at [739, 261] on span "Previous Day" at bounding box center [737, 259] width 47 height 10
click at [746, 261] on span "Previous Day" at bounding box center [737, 259] width 47 height 10
click at [746, 261] on app-form-button "Previous Day Loading" at bounding box center [740, 260] width 79 height 24
click at [746, 261] on span "Previous Day" at bounding box center [737, 259] width 47 height 10
click at [813, 414] on span "Save & Submit Timesheet" at bounding box center [842, 415] width 93 height 10
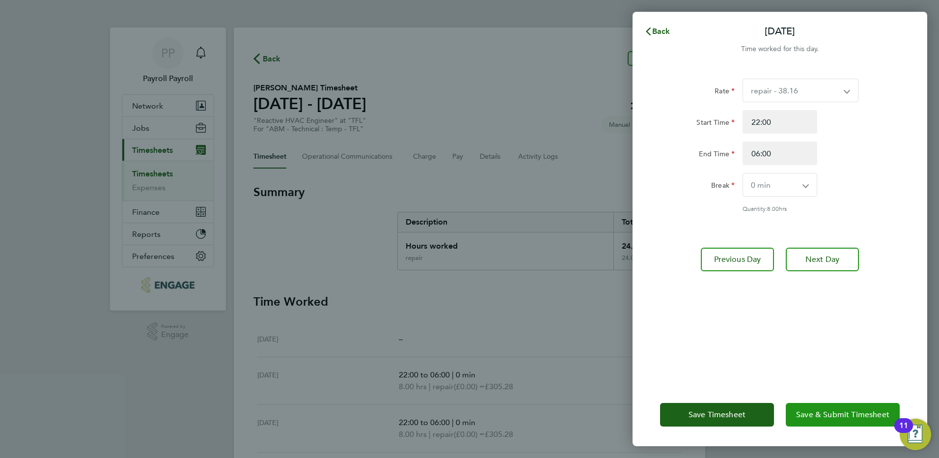
click at [823, 415] on span "Save & Submit Timesheet" at bounding box center [842, 415] width 93 height 10
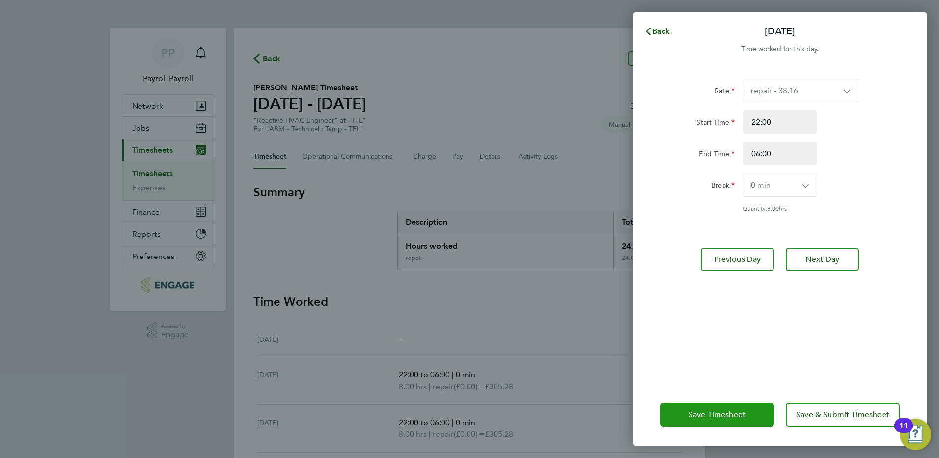
click at [738, 414] on span "Save Timesheet" at bounding box center [717, 415] width 57 height 10
click at [662, 32] on span "Back" at bounding box center [661, 31] width 18 height 9
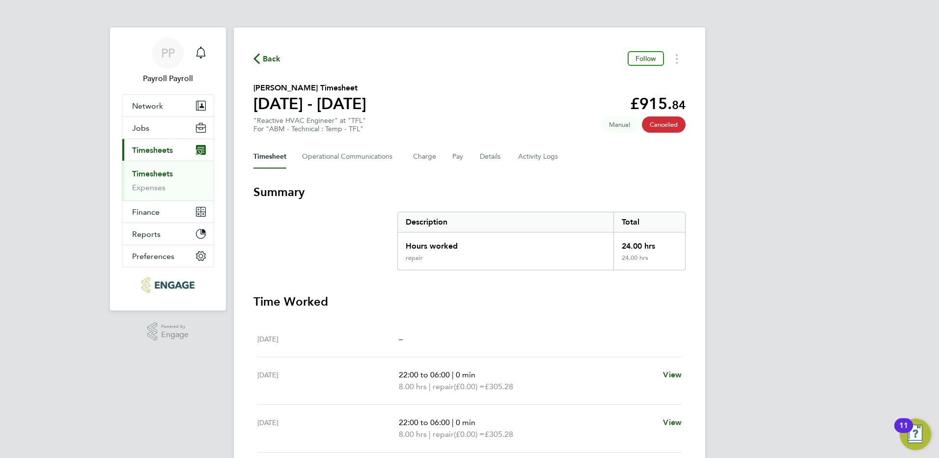
click at [153, 153] on span "Timesheets" at bounding box center [152, 149] width 41 height 9
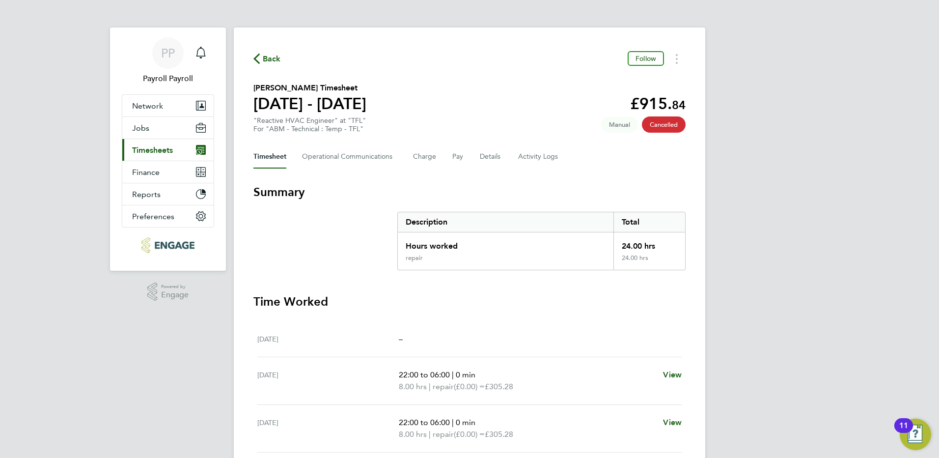
click at [157, 150] on span "Timesheets" at bounding box center [152, 149] width 41 height 9
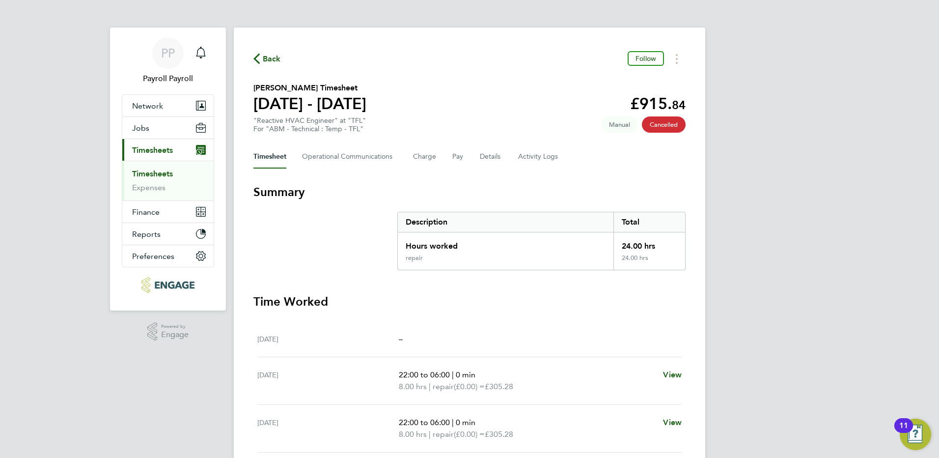
click at [162, 173] on link "Timesheets" at bounding box center [152, 173] width 41 height 9
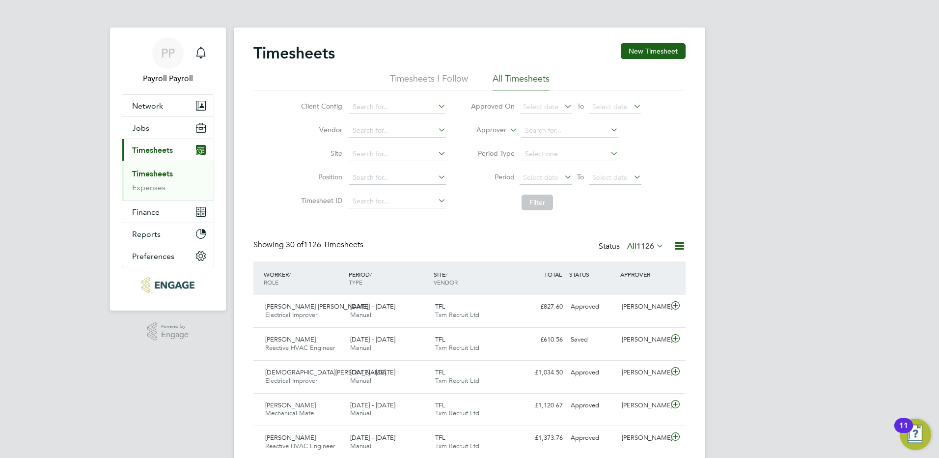
click at [648, 250] on span "1126" at bounding box center [646, 246] width 18 height 10
click at [641, 290] on li "Submitted" at bounding box center [632, 291] width 45 height 14
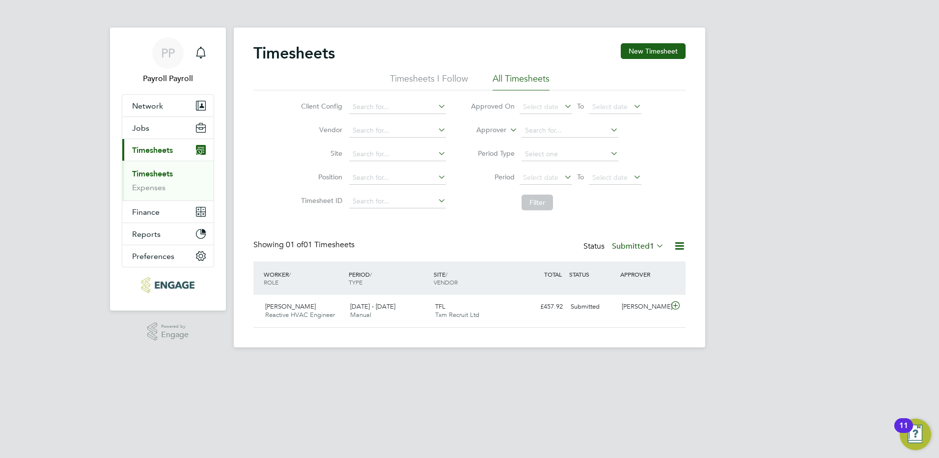
click at [676, 250] on icon at bounding box center [679, 246] width 12 height 12
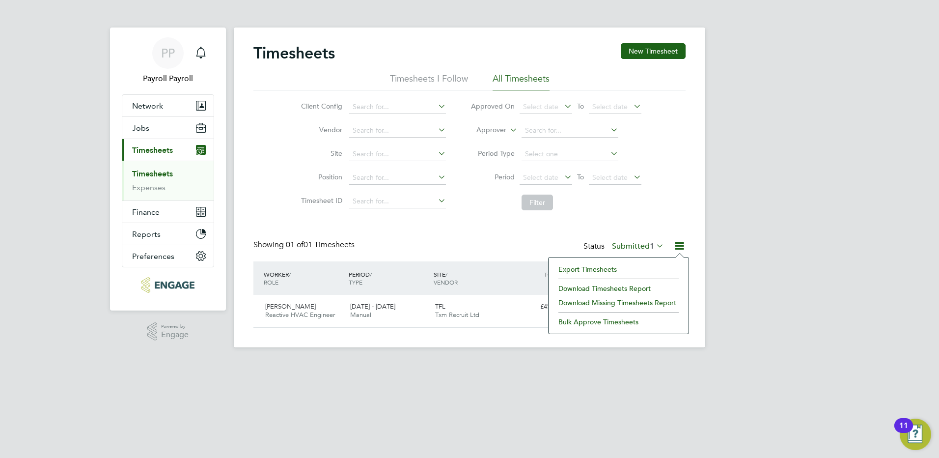
click at [471, 257] on div "Showing 01 of 01 Timesheets Status Submitted 1" at bounding box center [469, 251] width 432 height 22
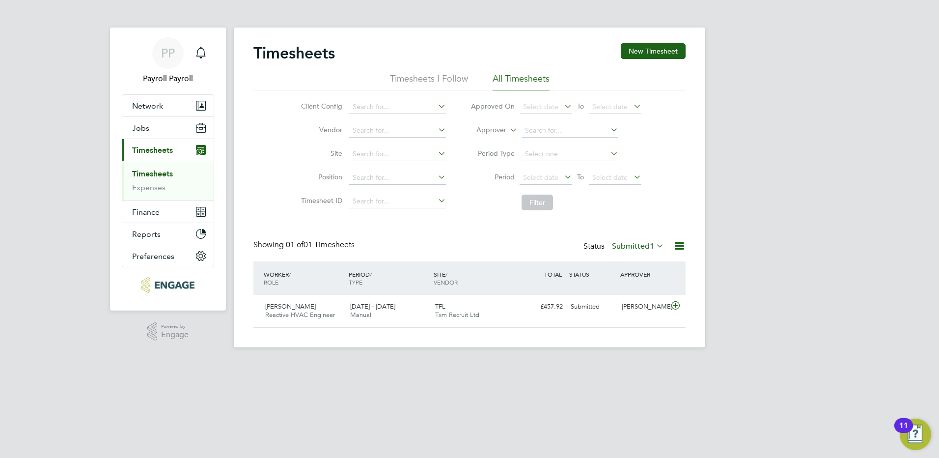
click at [636, 248] on label "Submitted 1" at bounding box center [638, 246] width 52 height 10
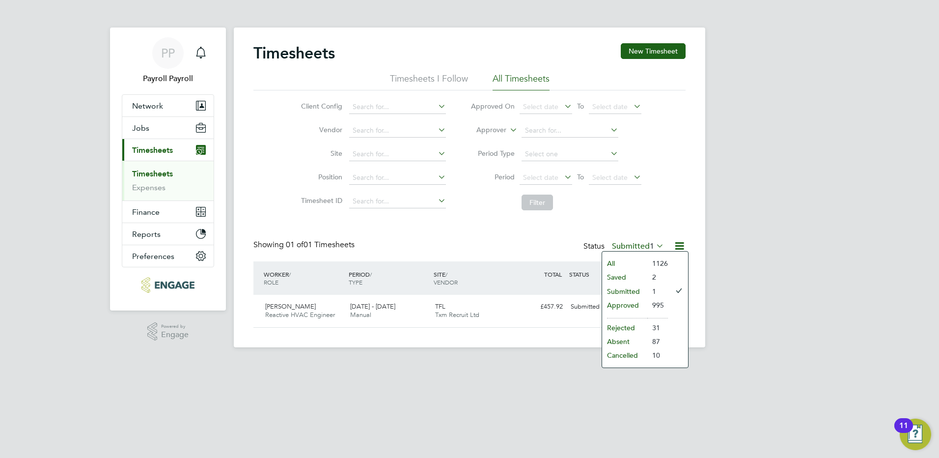
click at [635, 277] on li "Saved" at bounding box center [624, 277] width 45 height 14
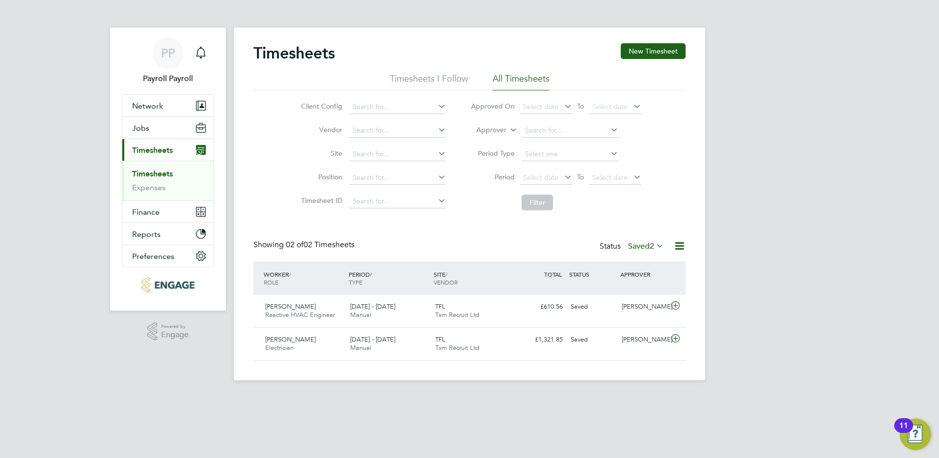
click at [638, 247] on label "Saved 2" at bounding box center [646, 246] width 36 height 10
click at [640, 305] on li "Approved" at bounding box center [633, 305] width 45 height 14
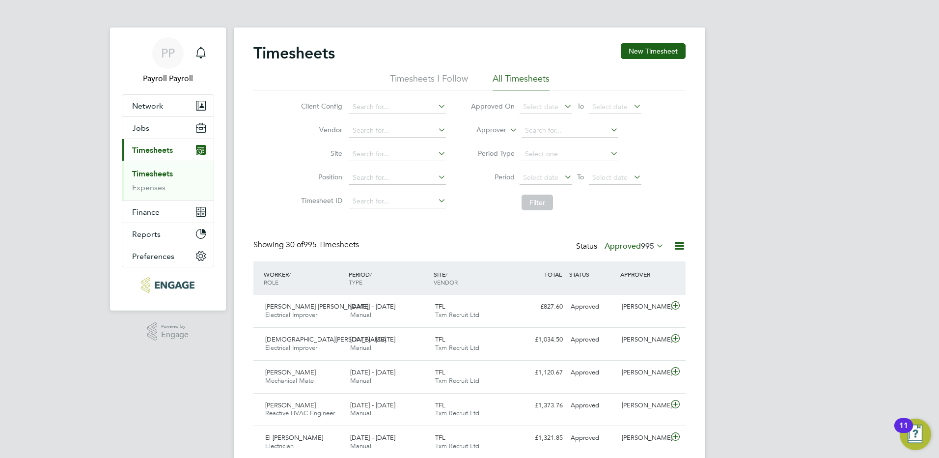
click at [633, 246] on label "Approved 995" at bounding box center [634, 246] width 59 height 10
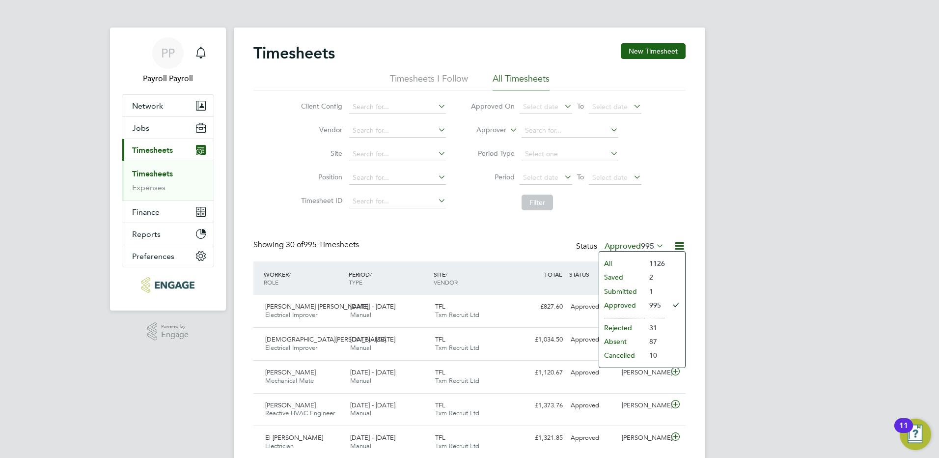
click at [631, 355] on li "Cancelled" at bounding box center [621, 355] width 45 height 14
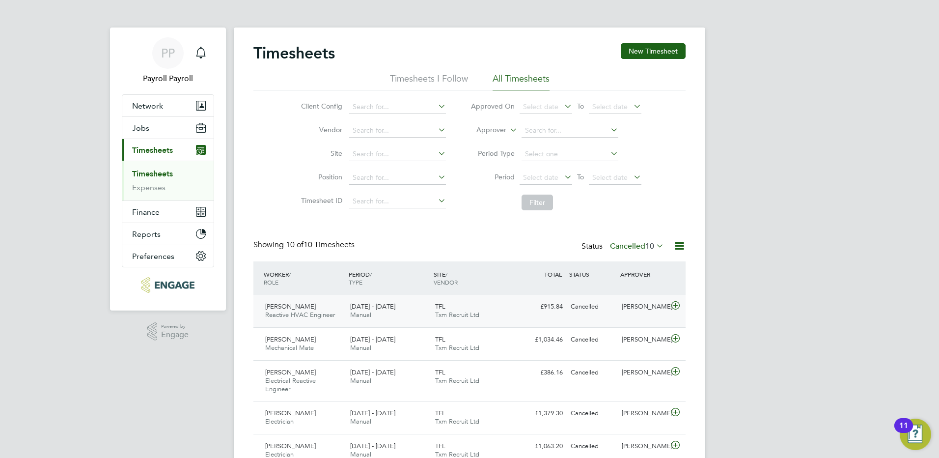
click at [675, 305] on icon at bounding box center [676, 306] width 12 height 8
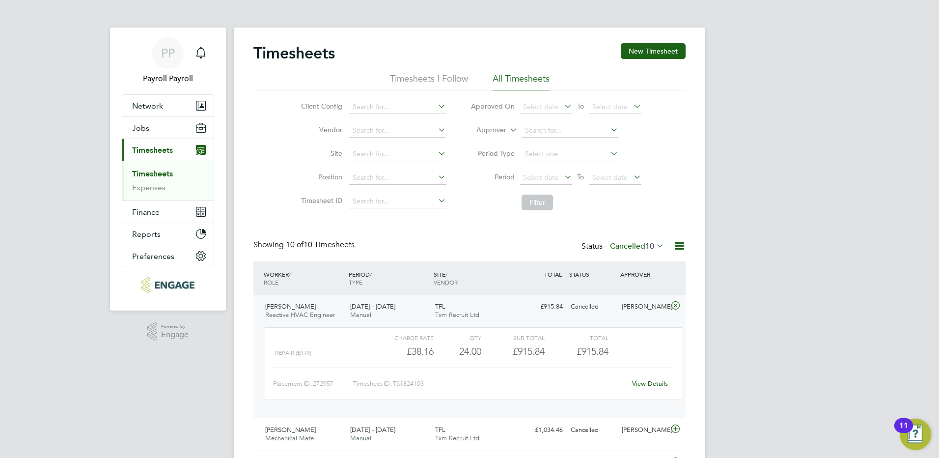
click at [308, 277] on div "WORKER / ROLE" at bounding box center [303, 278] width 85 height 26
click at [284, 275] on div "WORKER / ROLE" at bounding box center [303, 278] width 85 height 26
click at [403, 359] on div "£38.16" at bounding box center [401, 351] width 63 height 16
click at [304, 373] on div "Placement ID: 272957 Timesheet ID: TS1824103 View Details" at bounding box center [473, 379] width 401 height 24
click at [584, 307] on div "Cancelled" at bounding box center [592, 307] width 51 height 16
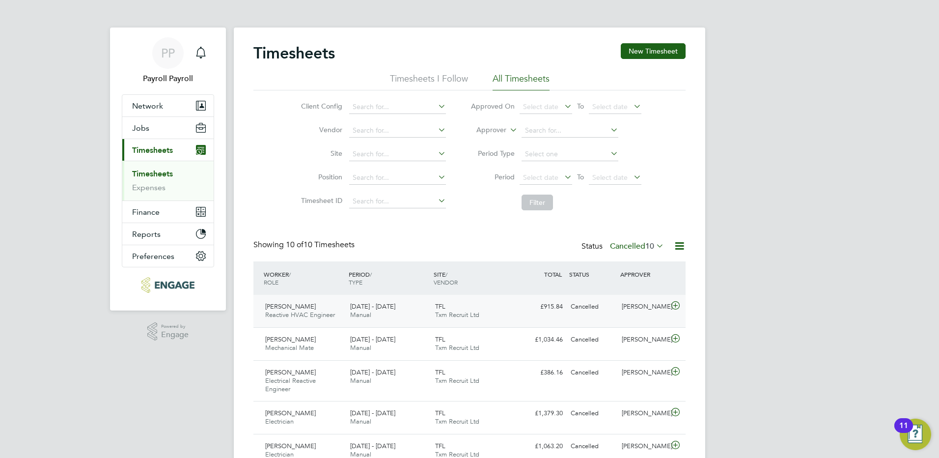
click at [575, 305] on div "Cancelled" at bounding box center [592, 307] width 51 height 16
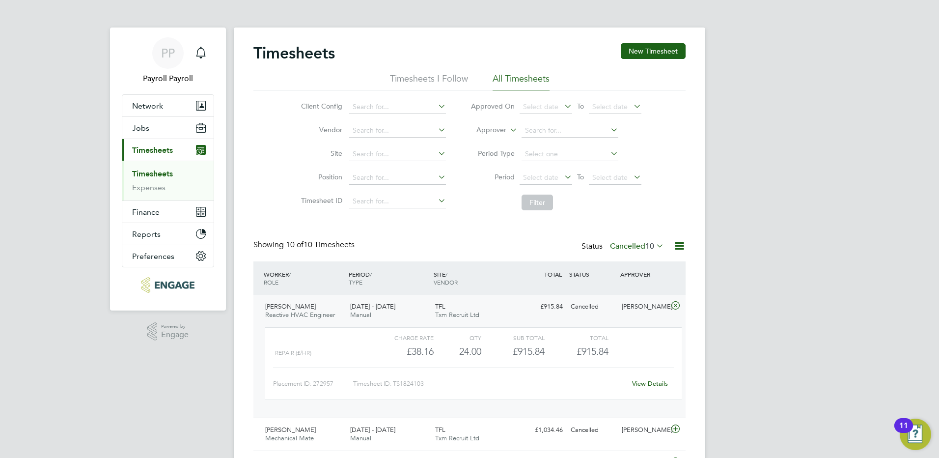
click at [648, 386] on link "View Details" at bounding box center [650, 383] width 36 height 8
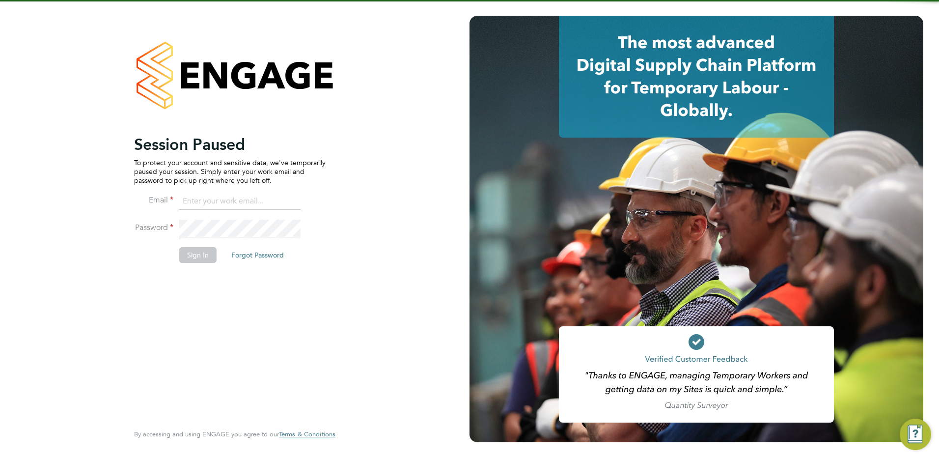
type input "[EMAIL_ADDRESS][DOMAIN_NAME]"
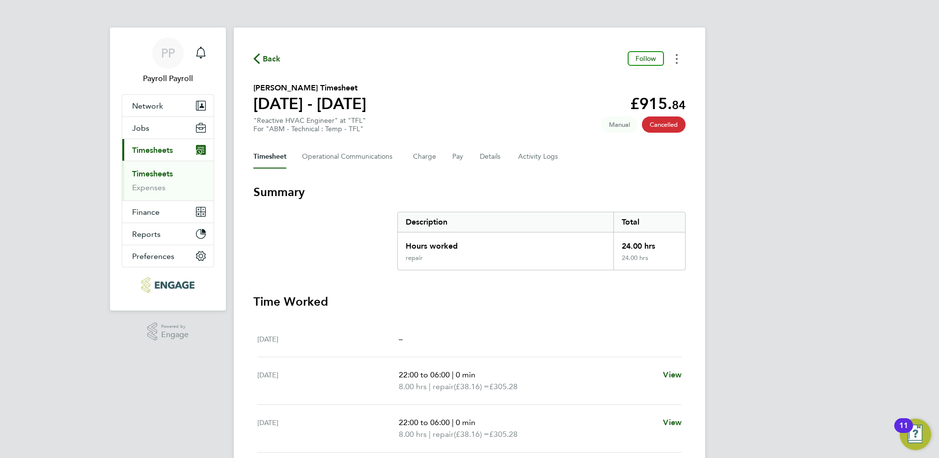
click at [678, 59] on button "Timesheets Menu" at bounding box center [677, 58] width 18 height 15
click at [512, 174] on div "Back Follow Download timesheet [PERSON_NAME] Timesheet [DATE] - [DATE] £915. 84…" at bounding box center [470, 330] width 472 height 604
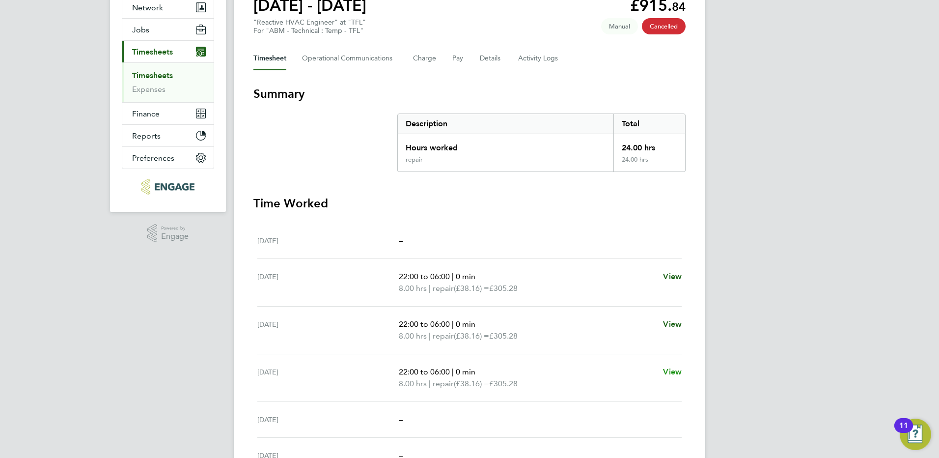
click at [670, 373] on span "View" at bounding box center [672, 371] width 19 height 9
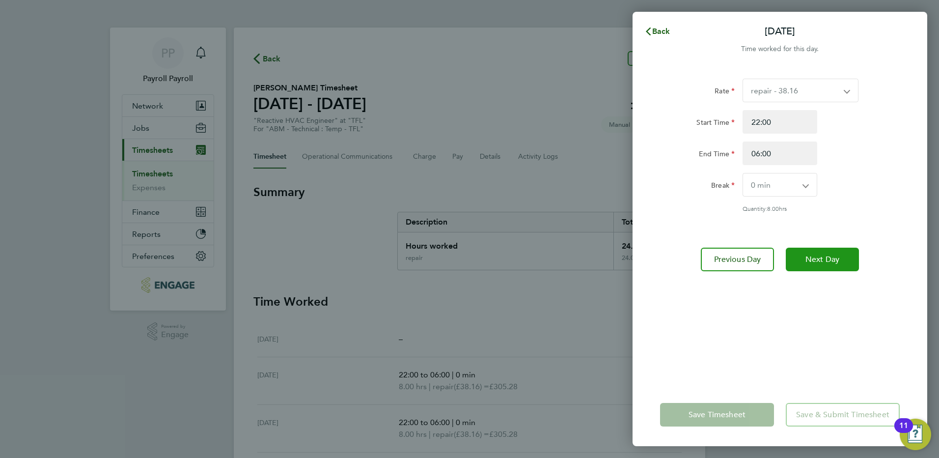
click at [828, 263] on span "Next Day" at bounding box center [823, 259] width 34 height 10
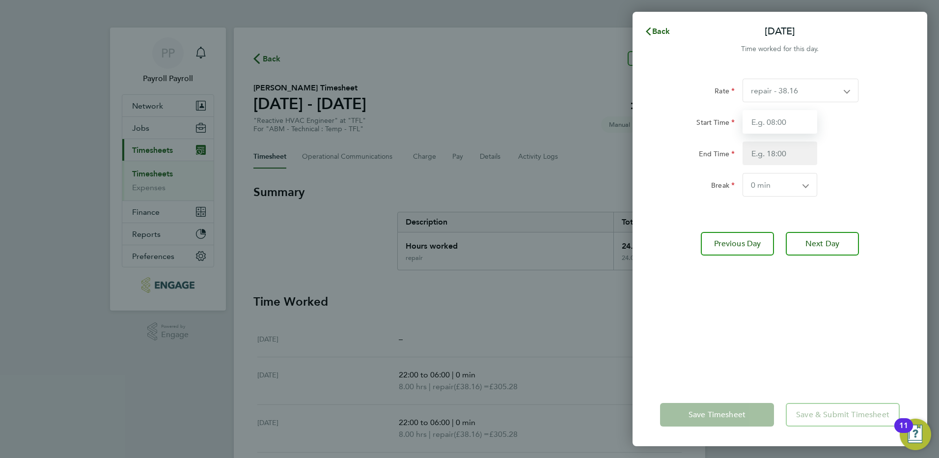
click at [790, 125] on input "Start Time" at bounding box center [780, 122] width 75 height 24
type input "22:00"
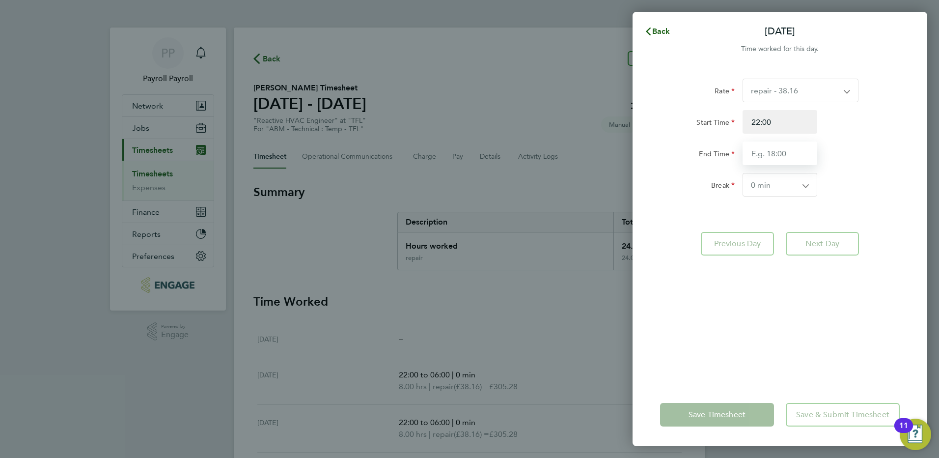
click at [778, 156] on input "End Time" at bounding box center [780, 153] width 75 height 24
type input "06:00"
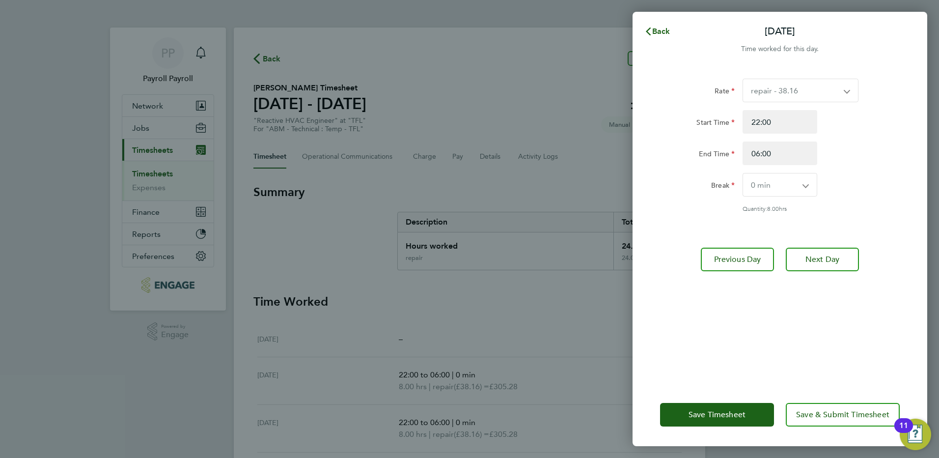
click at [777, 185] on select "0 min 15 min 30 min 45 min 60 min 75 min 90 min" at bounding box center [774, 184] width 62 height 23
click at [854, 174] on div "Break 0 min 15 min 30 min 45 min 60 min 75 min 90 min" at bounding box center [780, 185] width 248 height 24
click at [831, 259] on span "Next Day" at bounding box center [823, 259] width 34 height 10
click at [830, 255] on span "Next Day" at bounding box center [823, 259] width 34 height 10
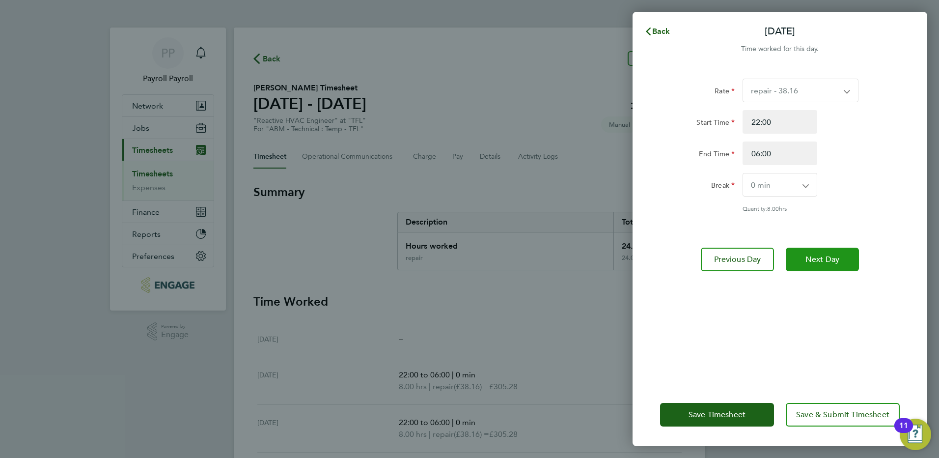
click at [835, 260] on span "Next Day" at bounding box center [823, 259] width 34 height 10
click at [824, 260] on span "Next Day" at bounding box center [823, 259] width 34 height 10
click at [834, 415] on span "Save & Submit Timesheet" at bounding box center [842, 415] width 93 height 10
click at [659, 32] on span "Back" at bounding box center [661, 31] width 18 height 9
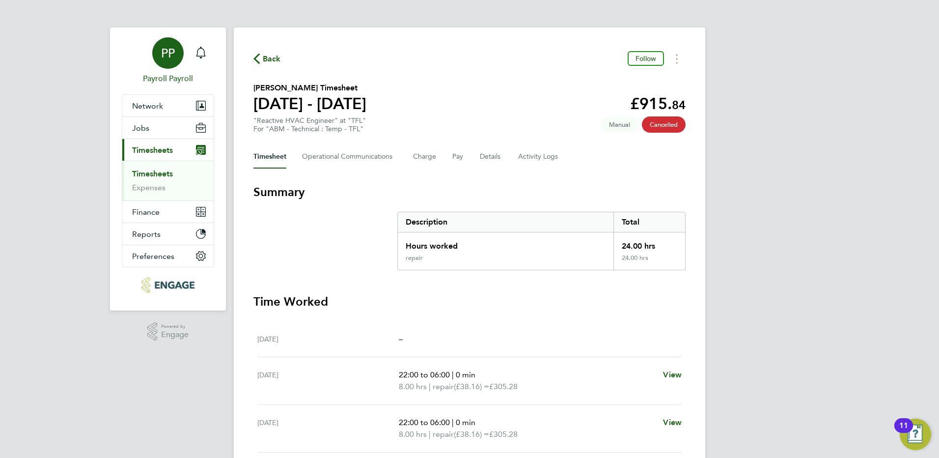
click at [174, 52] on span "PP" at bounding box center [168, 53] width 14 height 13
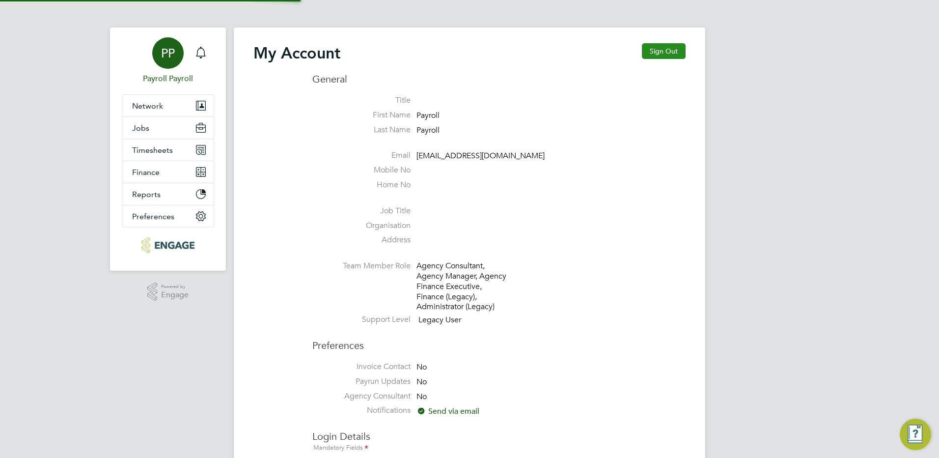
type input "[EMAIL_ADDRESS][DOMAIN_NAME]"
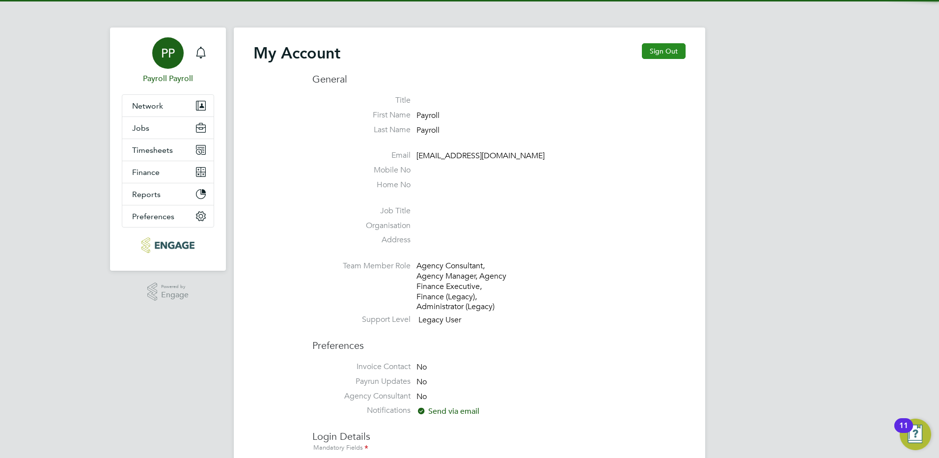
click at [674, 48] on button "Sign Out" at bounding box center [664, 51] width 44 height 16
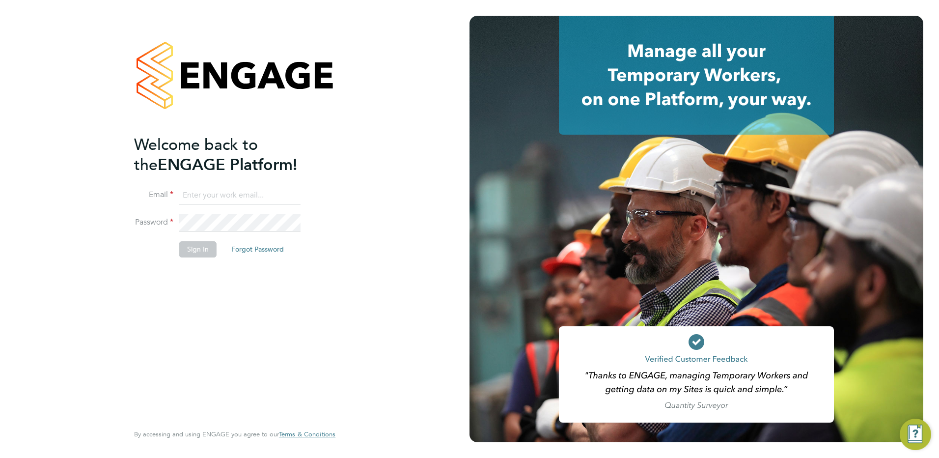
type input "[EMAIL_ADDRESS][DOMAIN_NAME]"
